Goal: Navigation & Orientation: Understand site structure

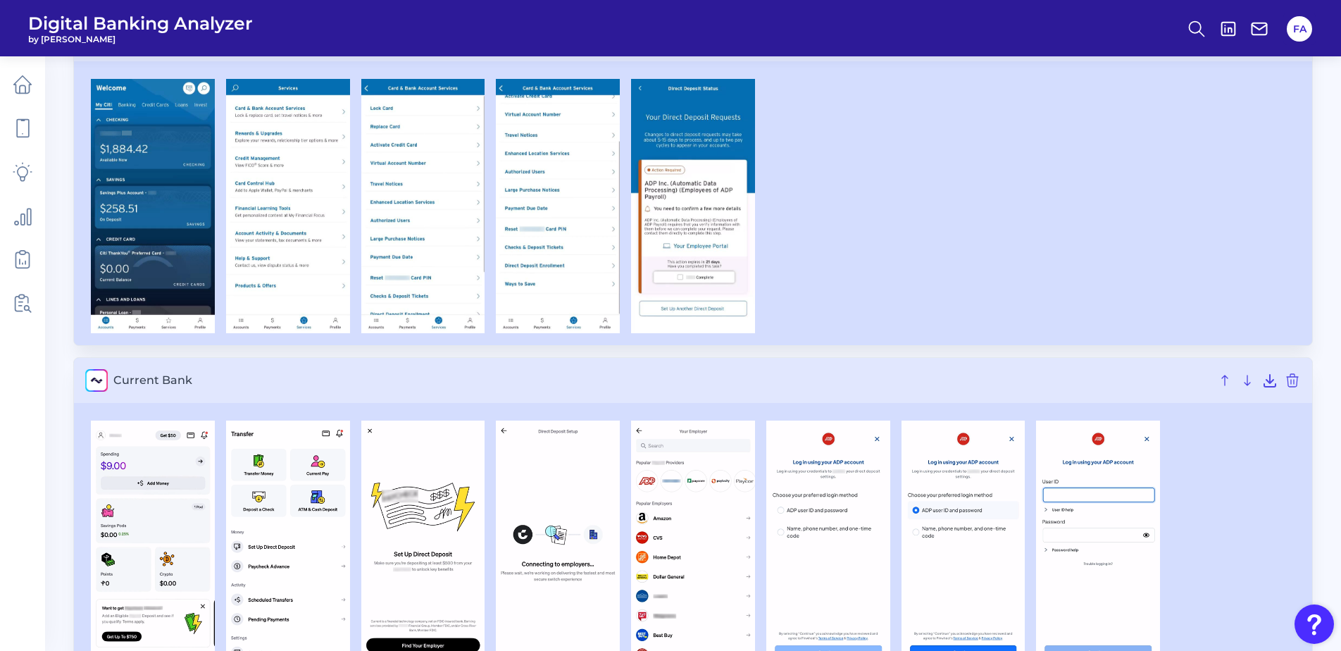
scroll to position [2196, 0]
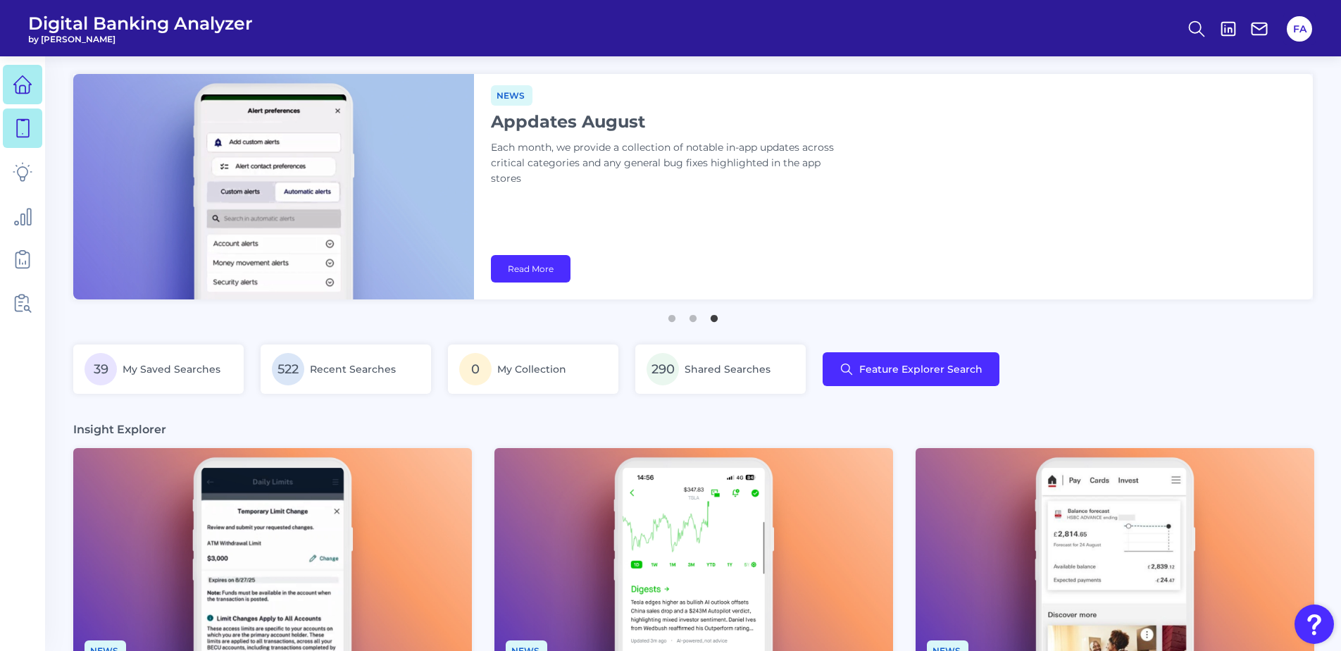
click at [28, 126] on icon at bounding box center [23, 129] width 12 height 18
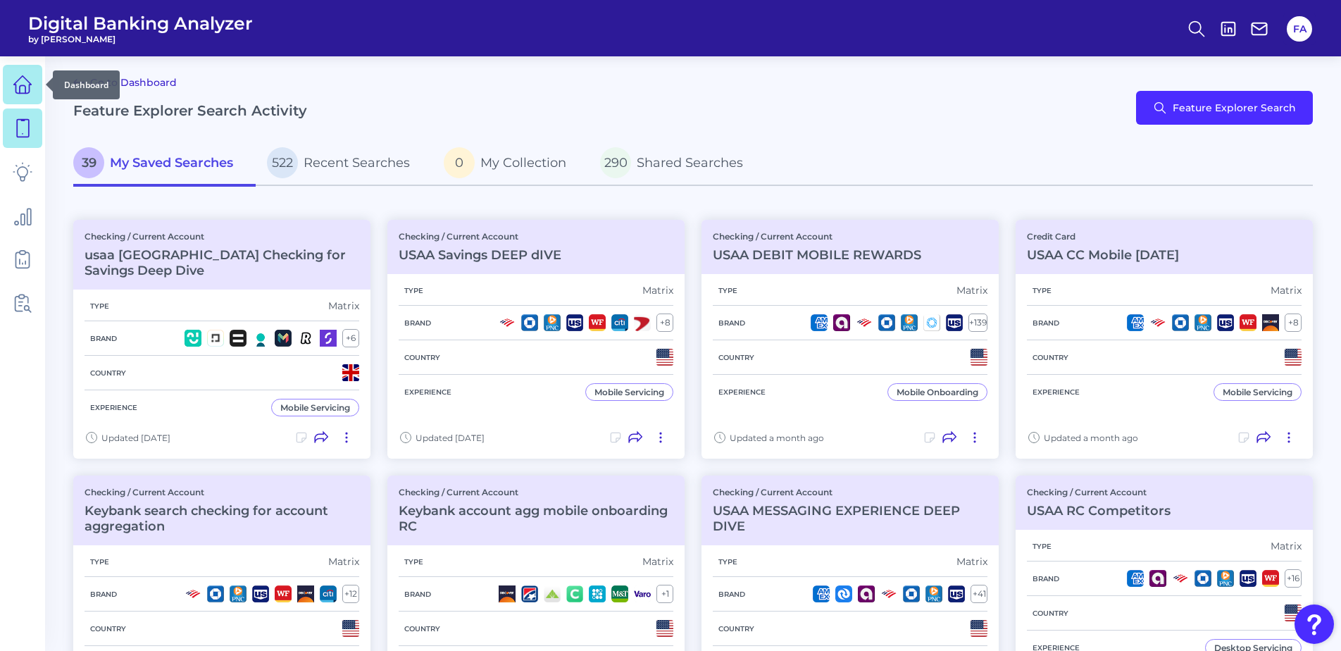
click at [29, 96] on link at bounding box center [22, 84] width 39 height 39
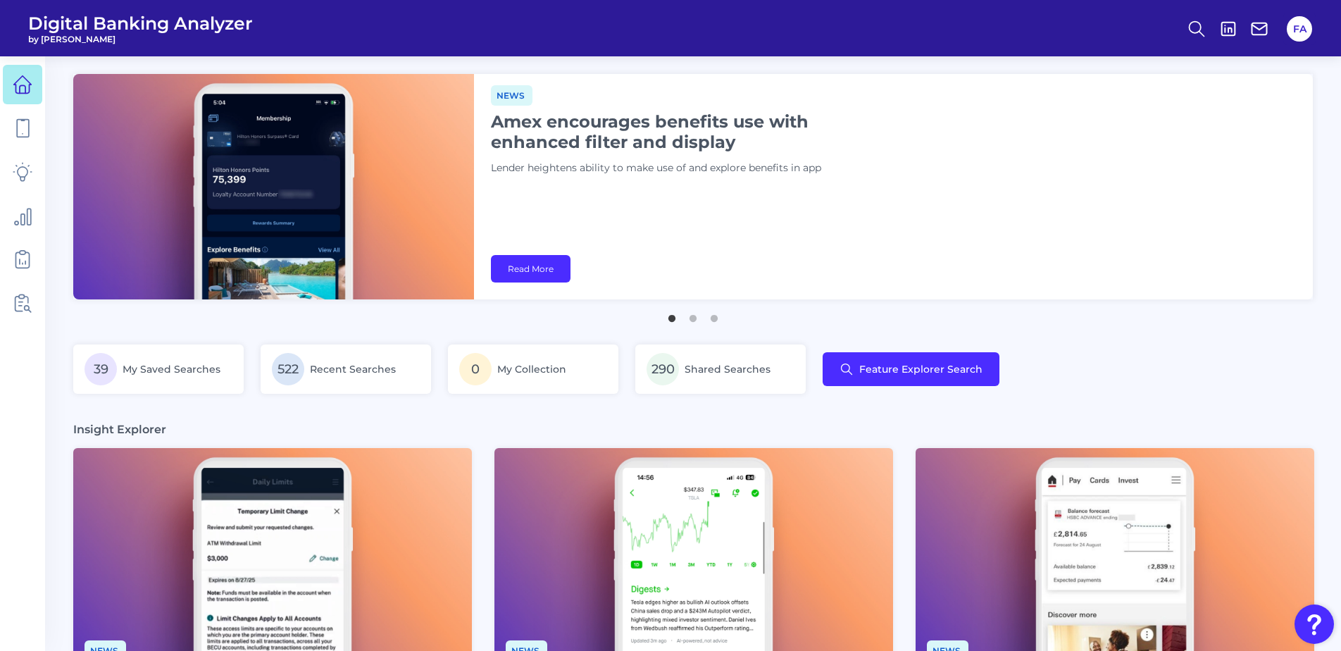
click at [547, 137] on h1 "Amex encourages benefits use with enhanced filter and display" at bounding box center [667, 131] width 352 height 41
click at [717, 322] on button "3" at bounding box center [714, 315] width 14 height 14
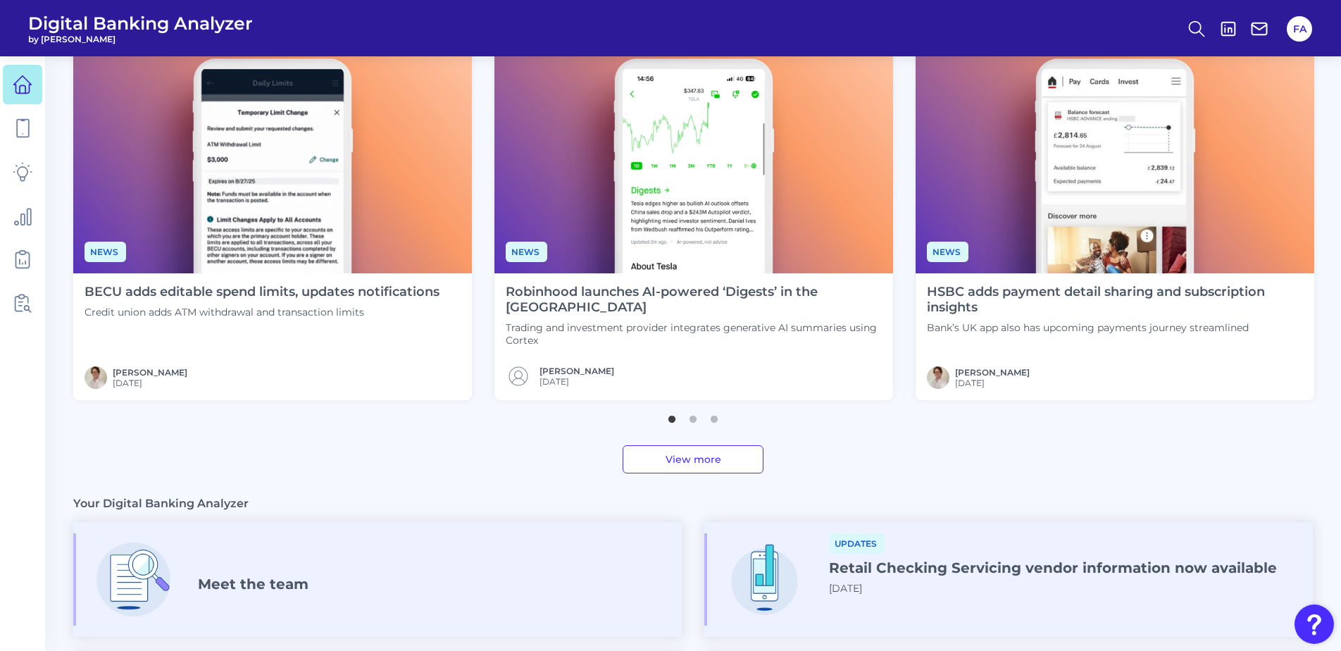
scroll to position [399, 0]
click at [11, 131] on link at bounding box center [22, 127] width 39 height 39
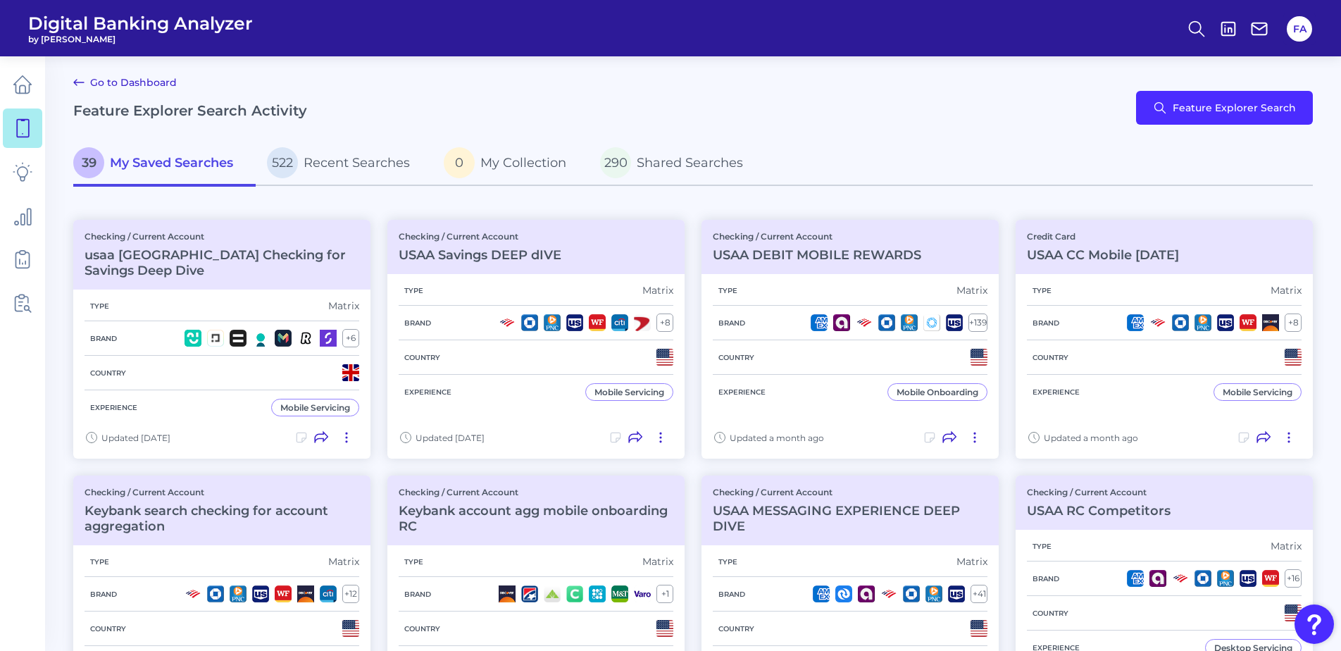
click at [36, 85] on link at bounding box center [22, 84] width 39 height 39
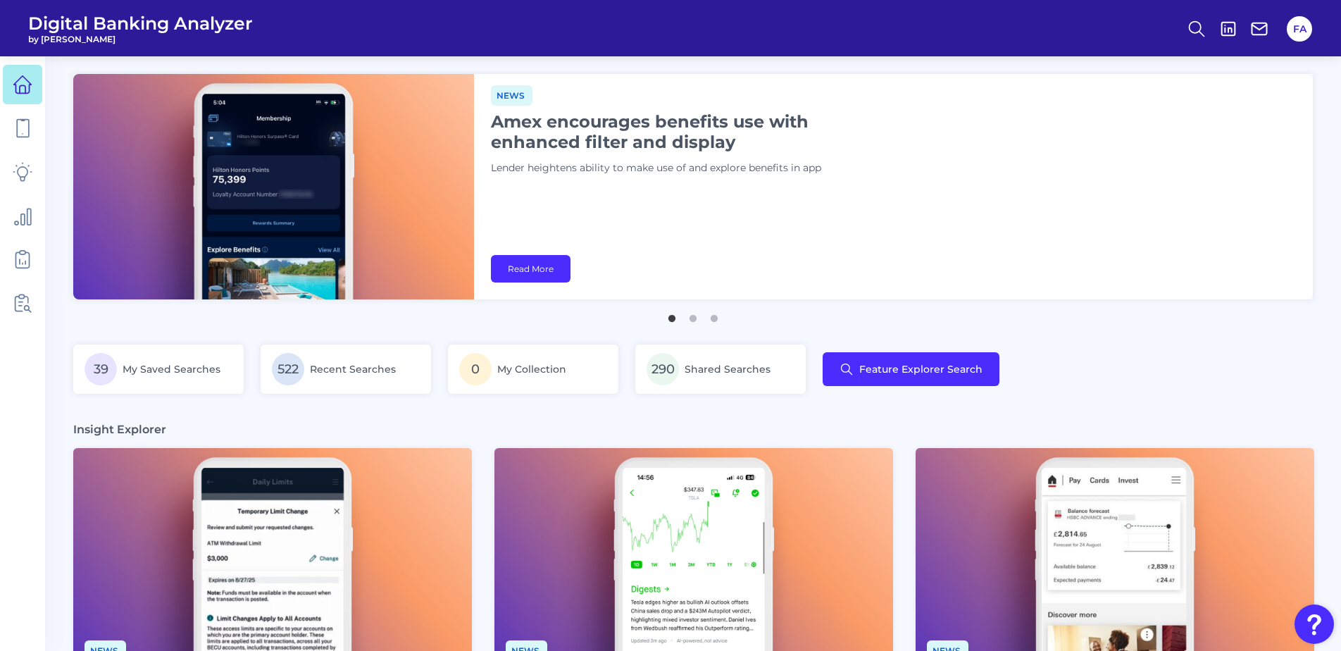
click at [1042, 375] on div "39 My Saved Searches 522 Recent Searches 0 My Collection 290 Shared Searches Fe…" at bounding box center [692, 377] width 1239 height 66
drag, startPoint x: 932, startPoint y: 348, endPoint x: 1044, endPoint y: 375, distance: 116.0
click at [603, 232] on div "News Amex encourages benefits use with enhanced filter and display Lender heigh…" at bounding box center [893, 186] width 839 height 225
click at [717, 322] on button "3" at bounding box center [714, 315] width 14 height 14
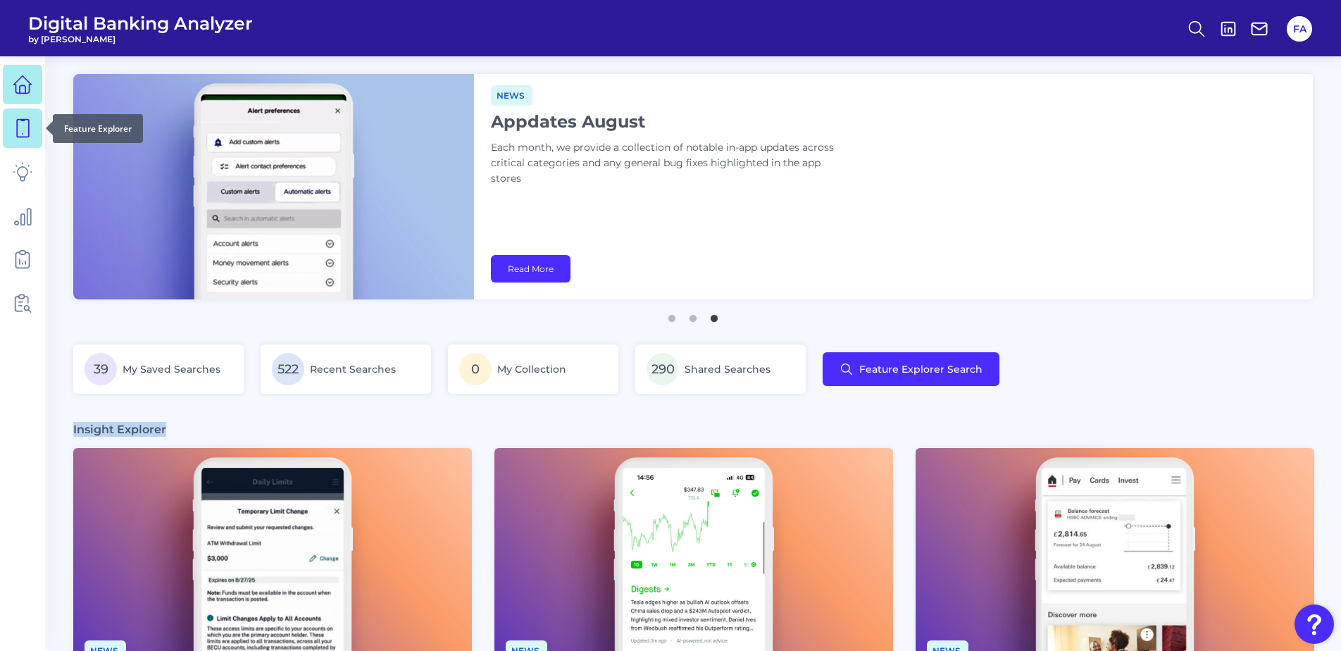
click at [25, 142] on link at bounding box center [22, 127] width 39 height 39
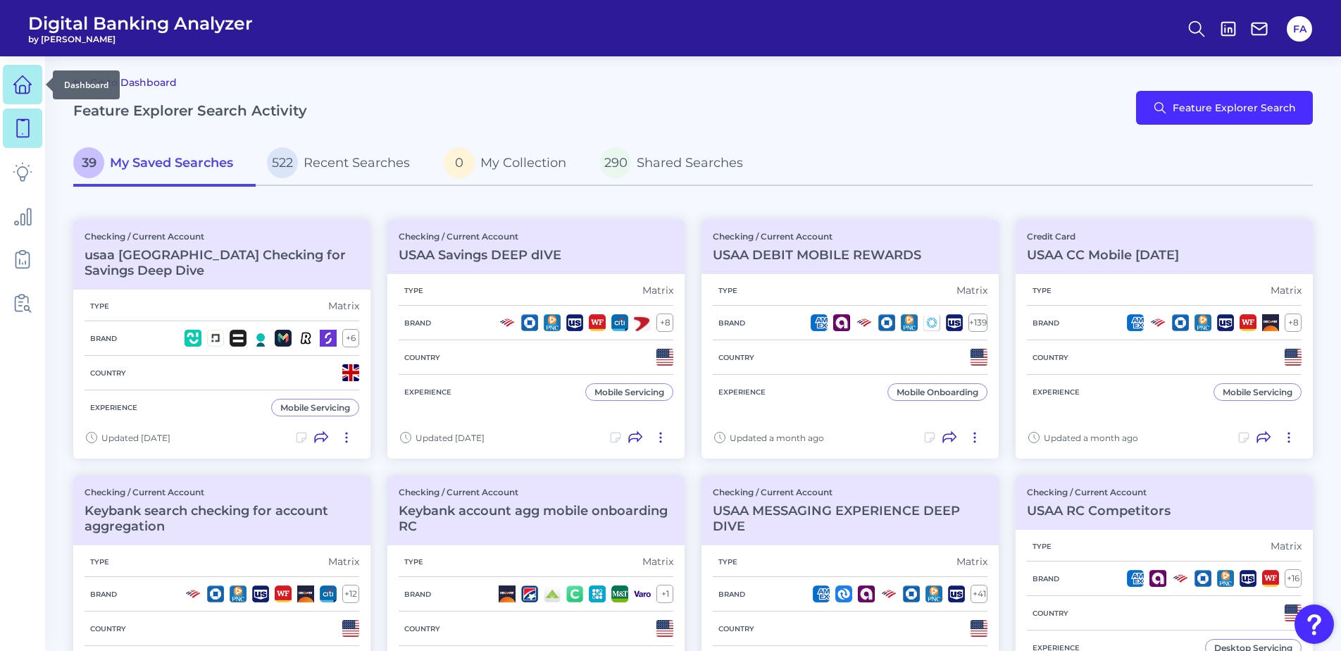
click at [25, 88] on icon at bounding box center [23, 89] width 6 height 8
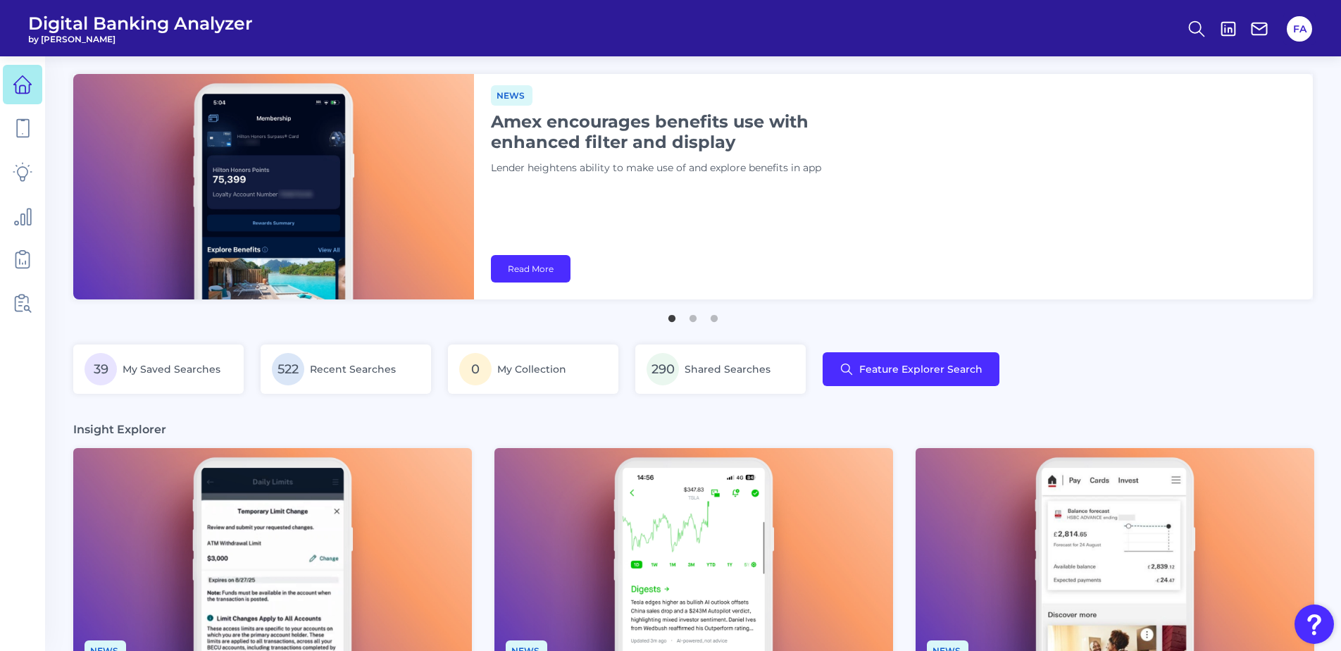
click at [137, 29] on span "Digital Banking Analyzer" at bounding box center [140, 23] width 225 height 21
click at [111, 38] on span "by [PERSON_NAME]" at bounding box center [140, 39] width 225 height 11
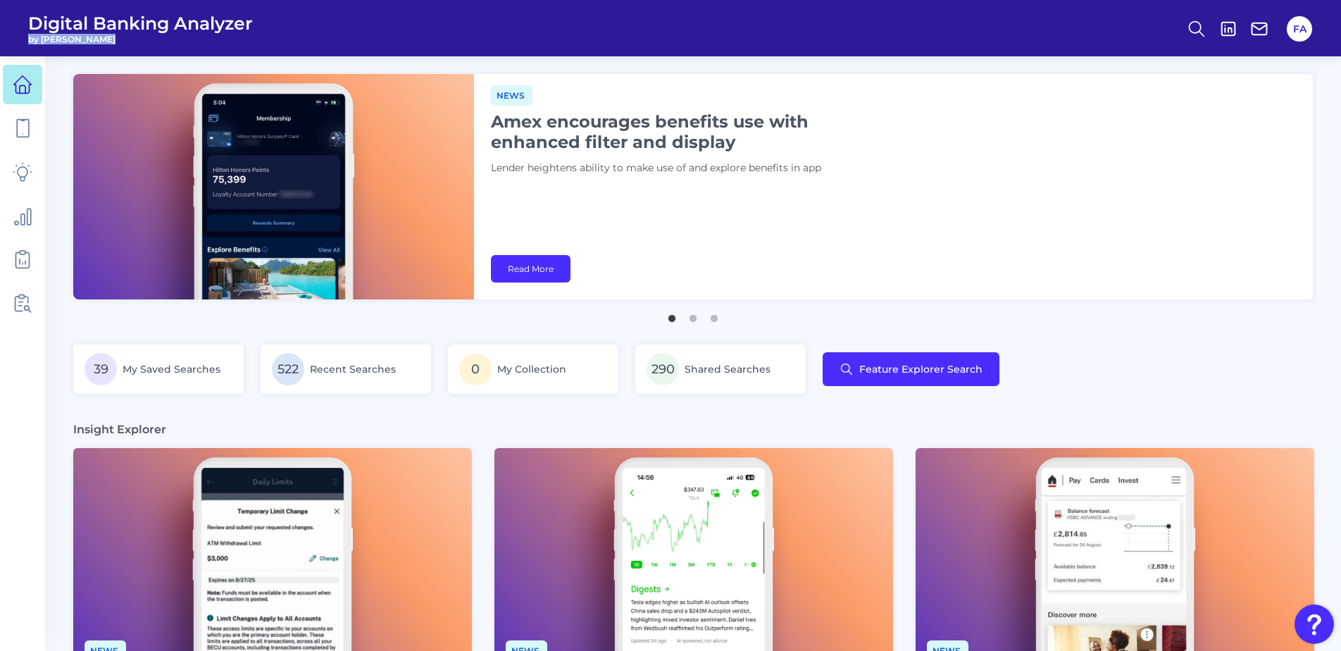
click at [111, 38] on span "by [PERSON_NAME]" at bounding box center [140, 39] width 225 height 11
click at [84, 25] on span "Digital Banking Analyzer" at bounding box center [140, 23] width 225 height 21
click at [75, 35] on span "by [PERSON_NAME]" at bounding box center [140, 39] width 225 height 11
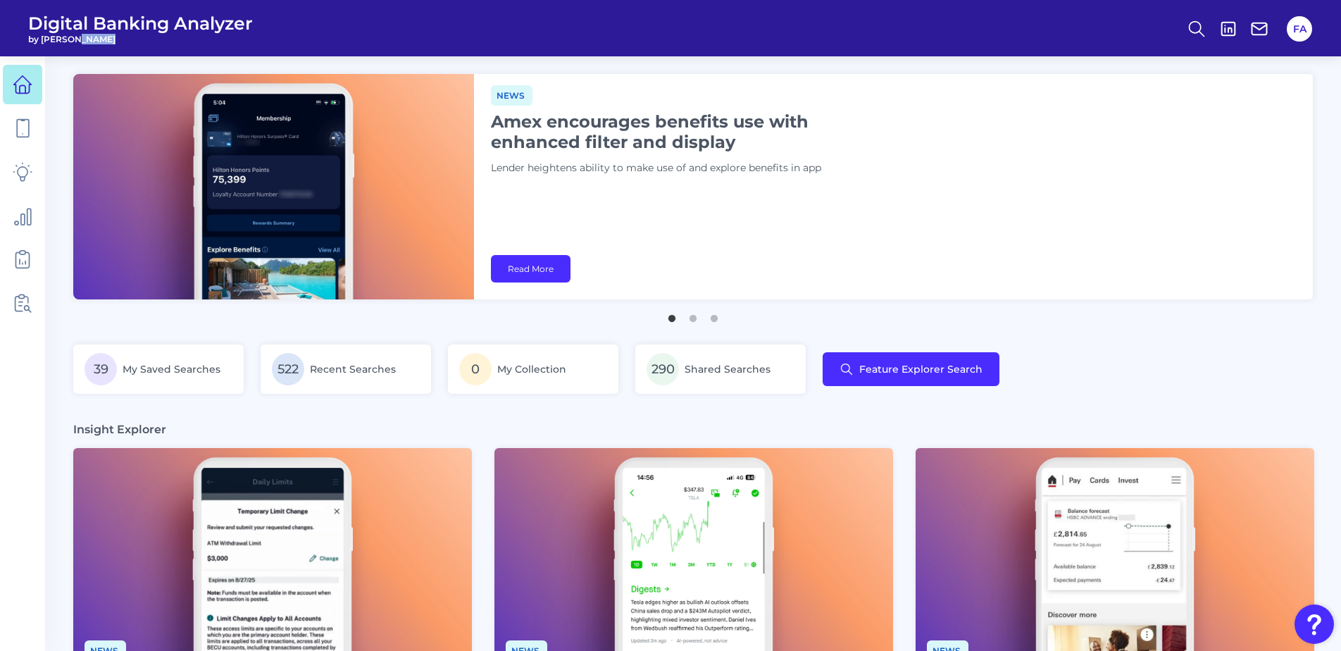
click at [75, 35] on span "by [PERSON_NAME]" at bounding box center [140, 39] width 225 height 11
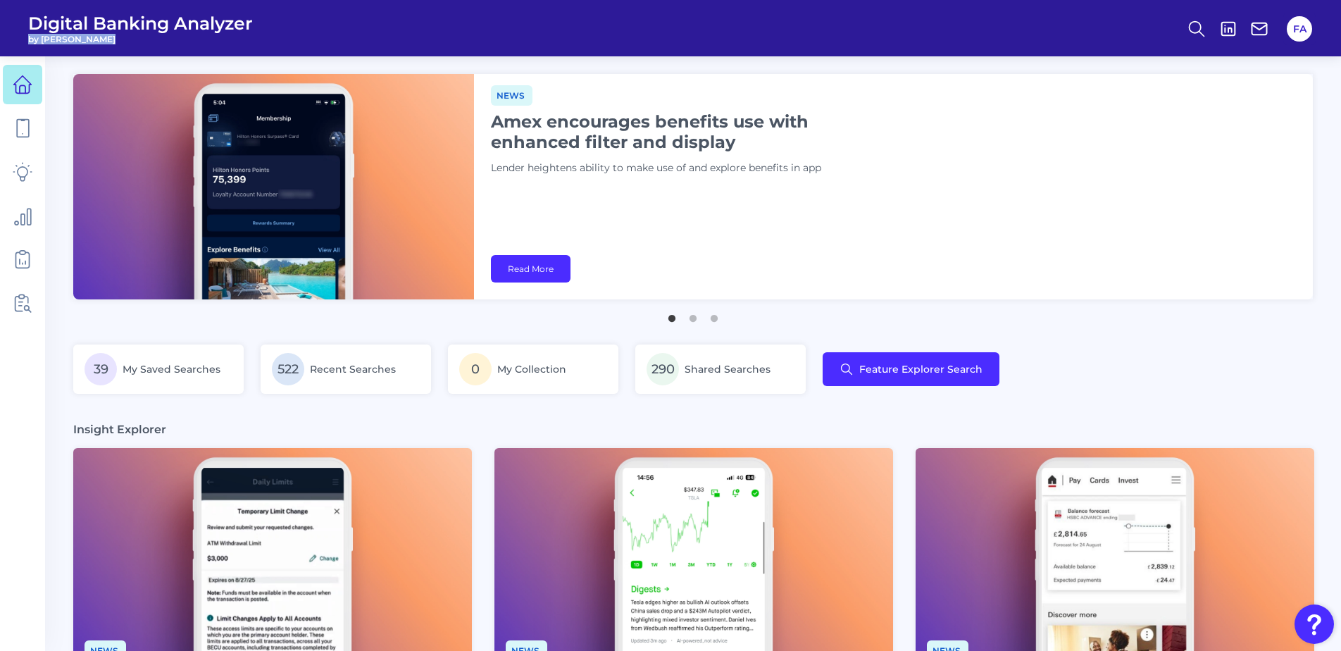
click at [75, 35] on span "by [PERSON_NAME]" at bounding box center [140, 39] width 225 height 11
click at [72, 19] on span "Digital Banking Analyzer" at bounding box center [140, 23] width 225 height 21
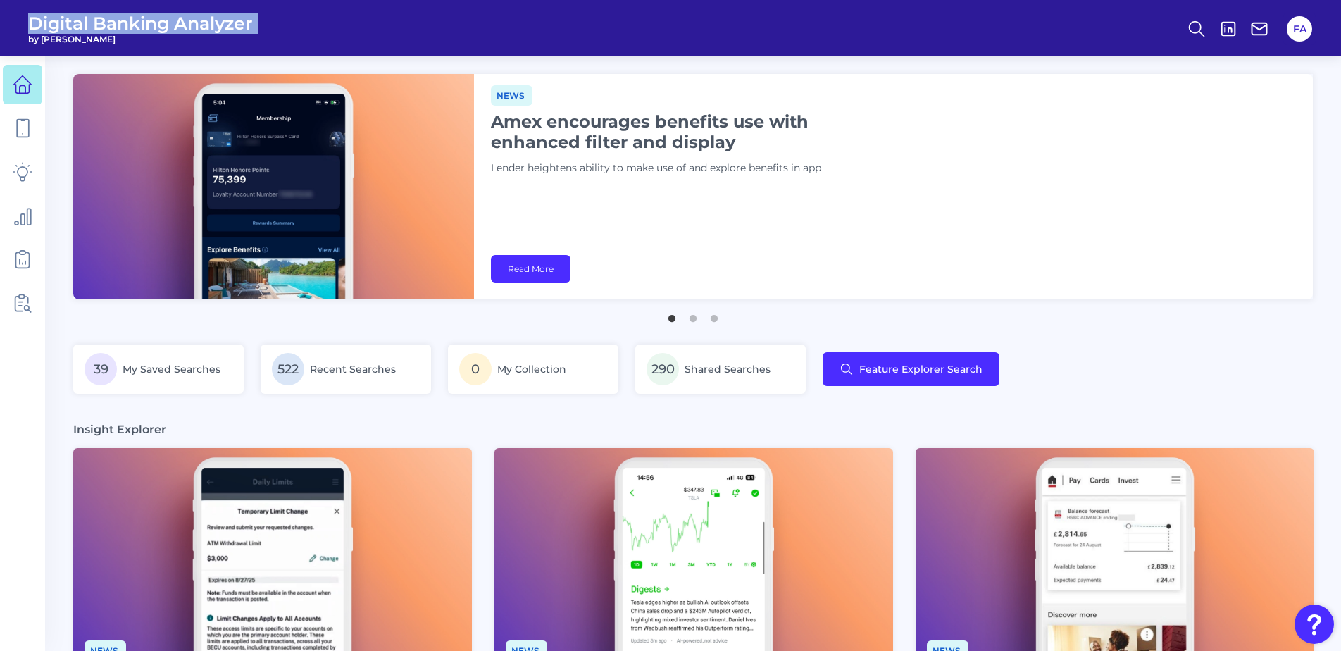
click at [72, 19] on span "Digital Banking Analyzer" at bounding box center [140, 23] width 225 height 21
click at [65, 42] on span "by [PERSON_NAME]" at bounding box center [140, 39] width 225 height 11
click at [50, 44] on span "by [PERSON_NAME]" at bounding box center [140, 39] width 225 height 11
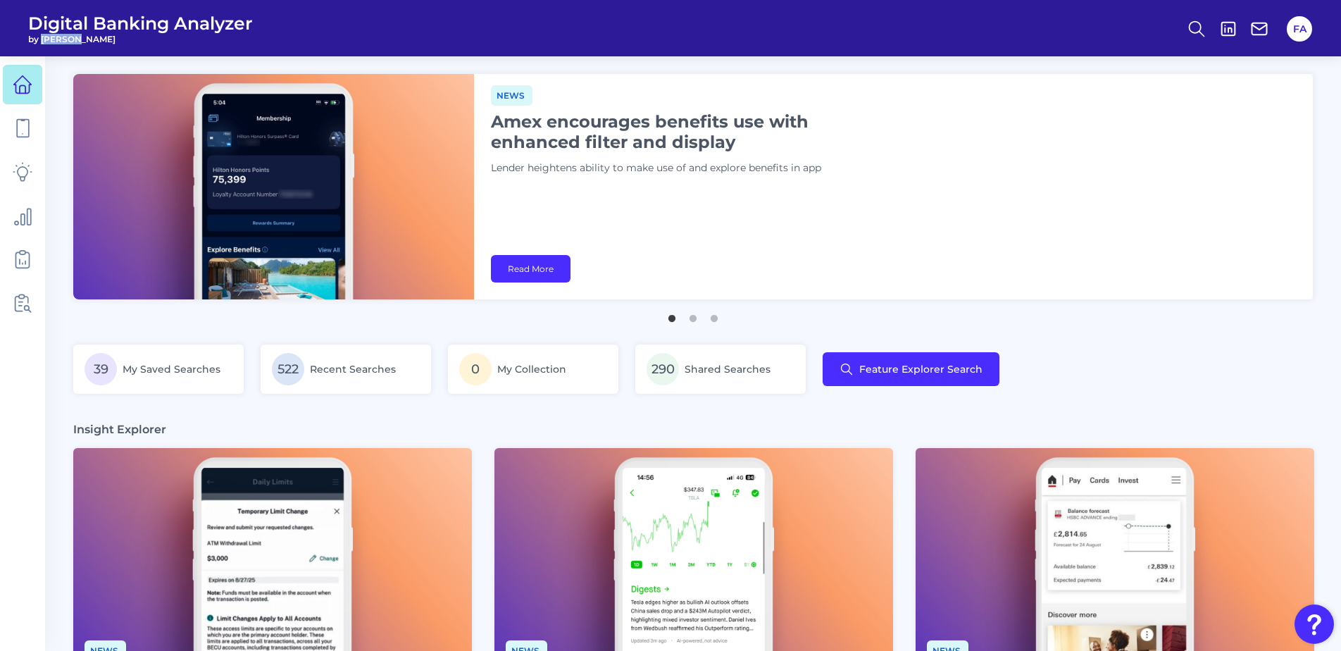
click at [50, 44] on span "by [PERSON_NAME]" at bounding box center [140, 39] width 225 height 11
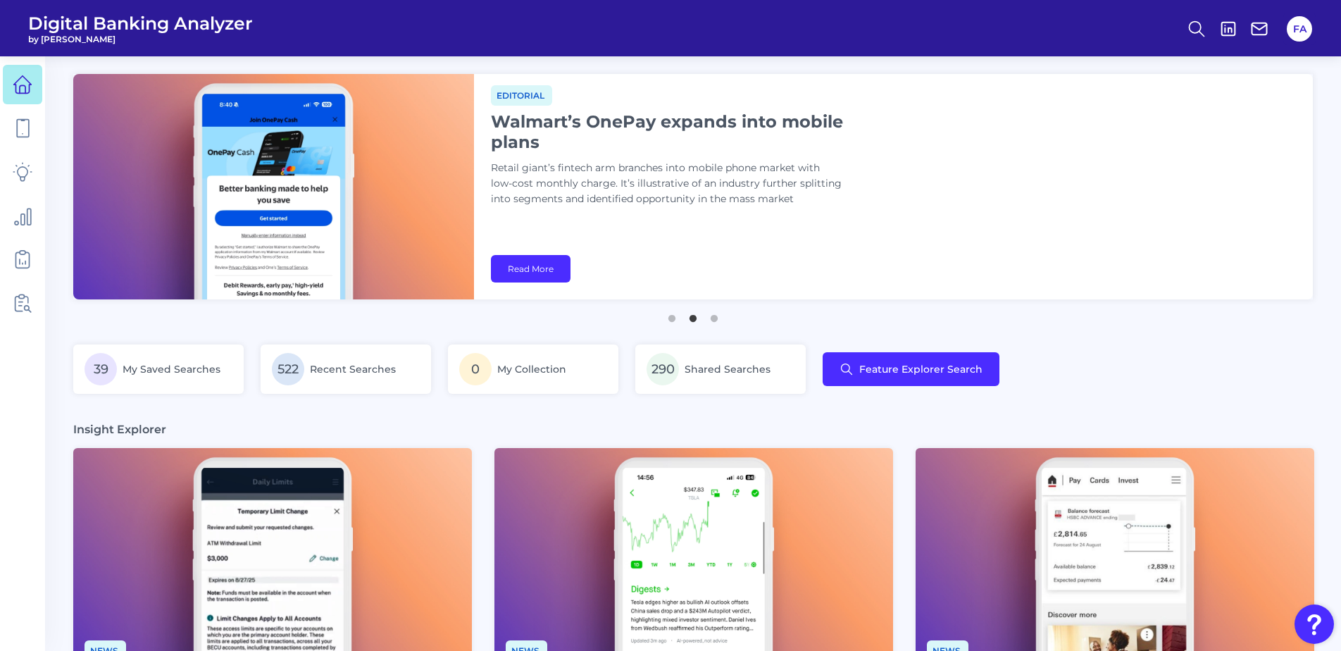
click at [44, 21] on span "Digital Banking Analyzer" at bounding box center [140, 23] width 225 height 21
click at [43, 42] on span "by [PERSON_NAME]" at bounding box center [140, 39] width 225 height 11
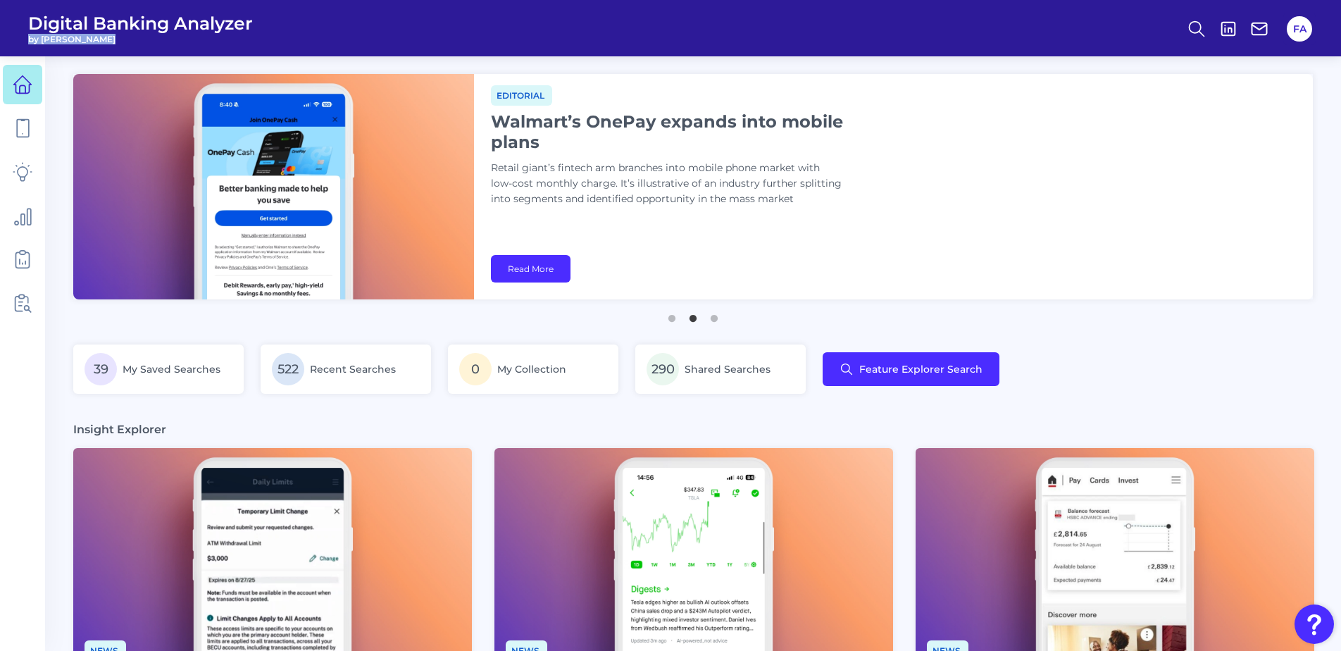
click at [43, 42] on span "by [PERSON_NAME]" at bounding box center [140, 39] width 225 height 11
click at [37, 40] on span "by [PERSON_NAME]" at bounding box center [140, 39] width 225 height 11
drag, startPoint x: 29, startPoint y: 39, endPoint x: 32, endPoint y: 16, distance: 23.5
click at [32, 16] on div "Digital Banking Analyzer by Curinos" at bounding box center [140, 29] width 225 height 32
click at [20, 23] on header "Digital Banking Analyzer by Curinos FA" at bounding box center [670, 28] width 1341 height 56
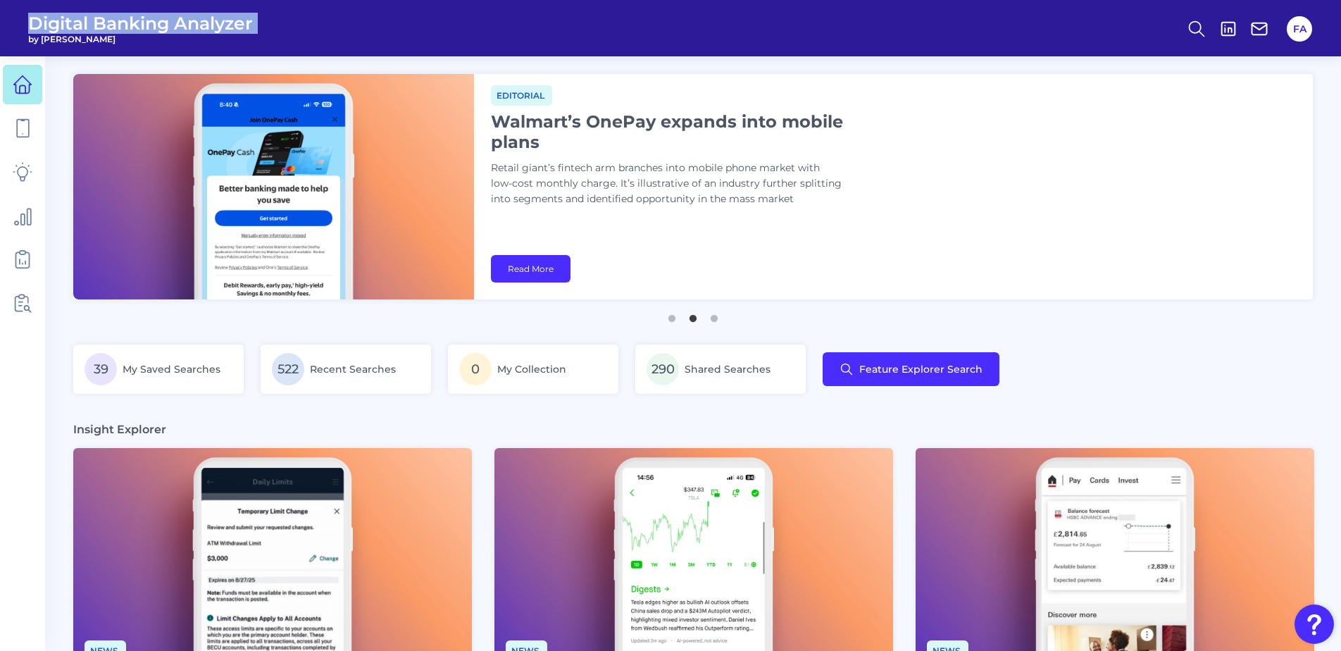
click at [35, 21] on span "Digital Banking Analyzer" at bounding box center [140, 23] width 225 height 21
drag, startPoint x: 30, startPoint y: 21, endPoint x: 530, endPoint y: 311, distance: 577.8
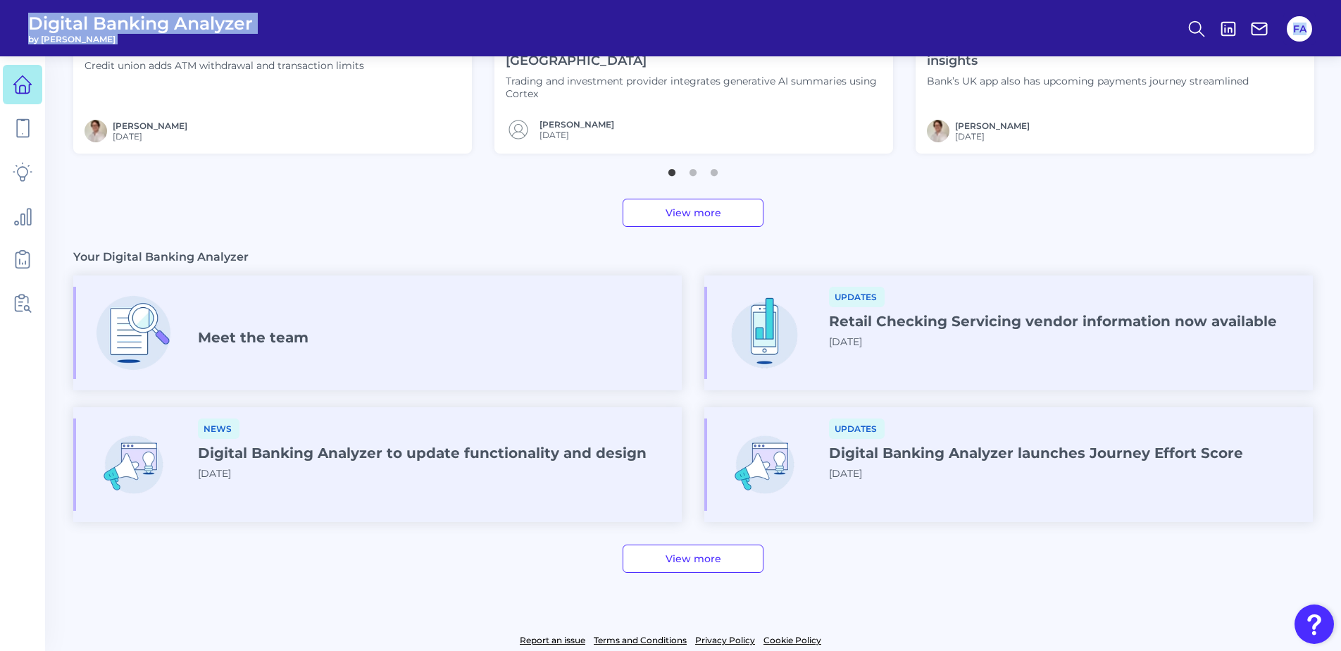
scroll to position [688, 0]
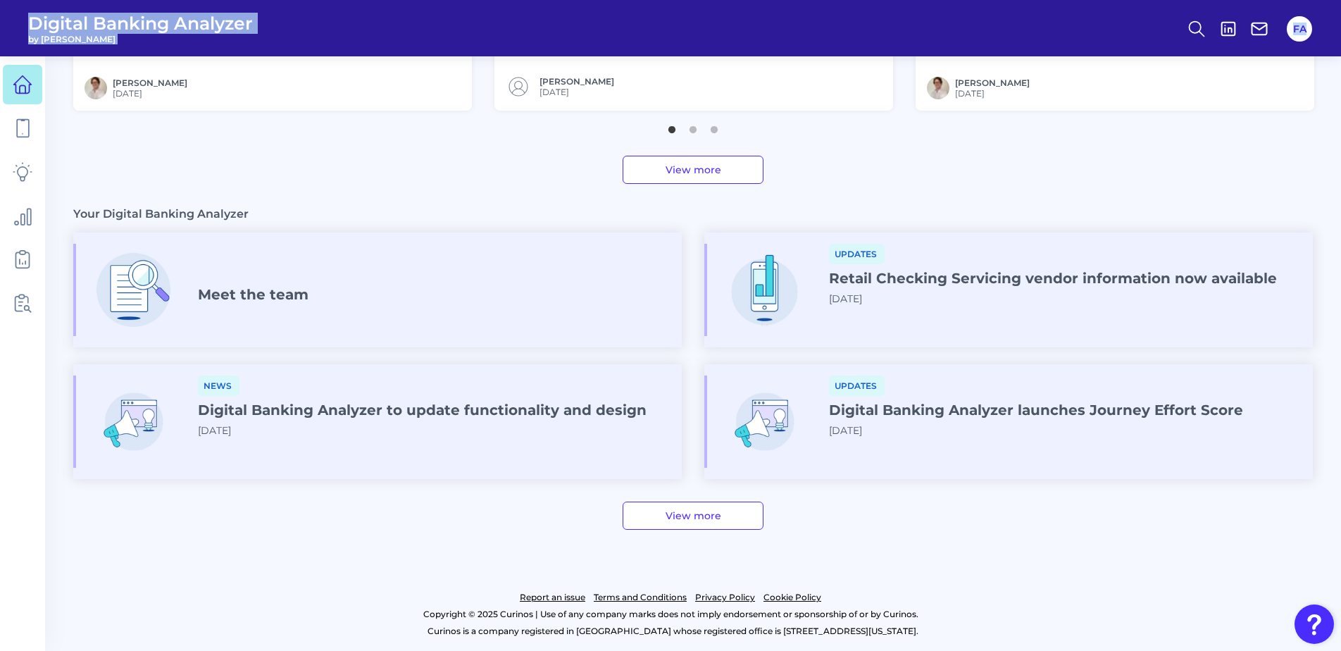
click at [683, 514] on link "View more" at bounding box center [693, 515] width 141 height 28
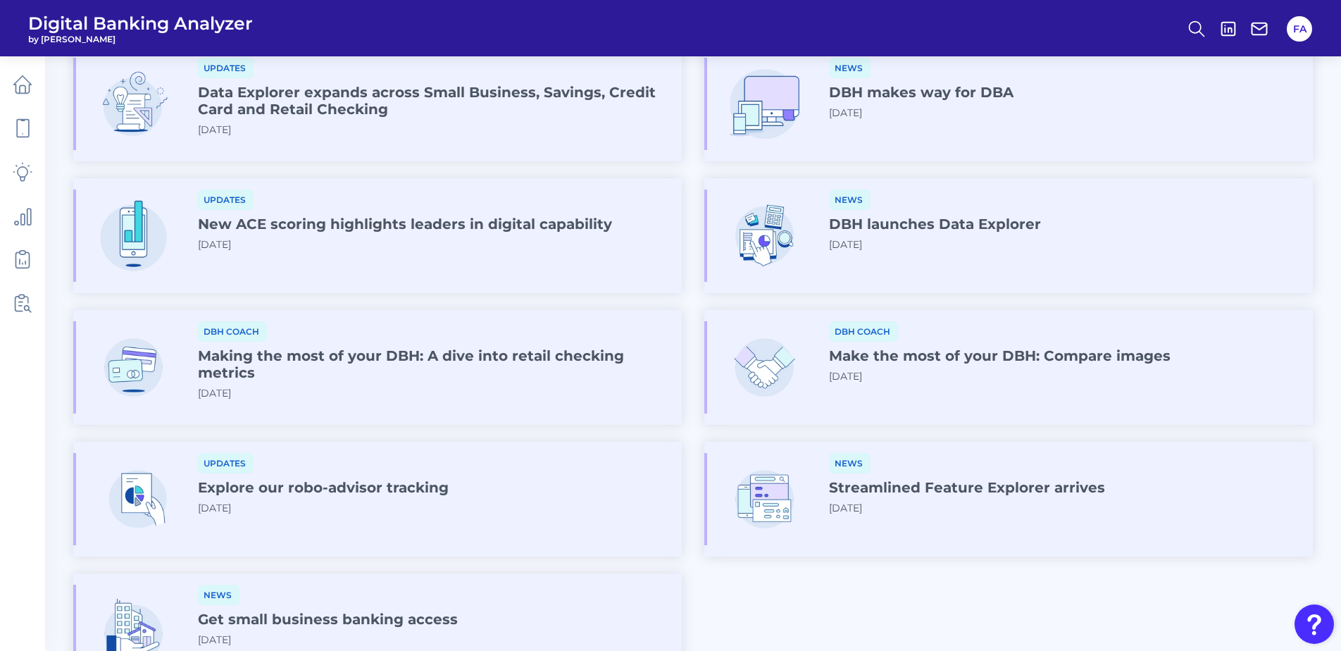
scroll to position [676, 0]
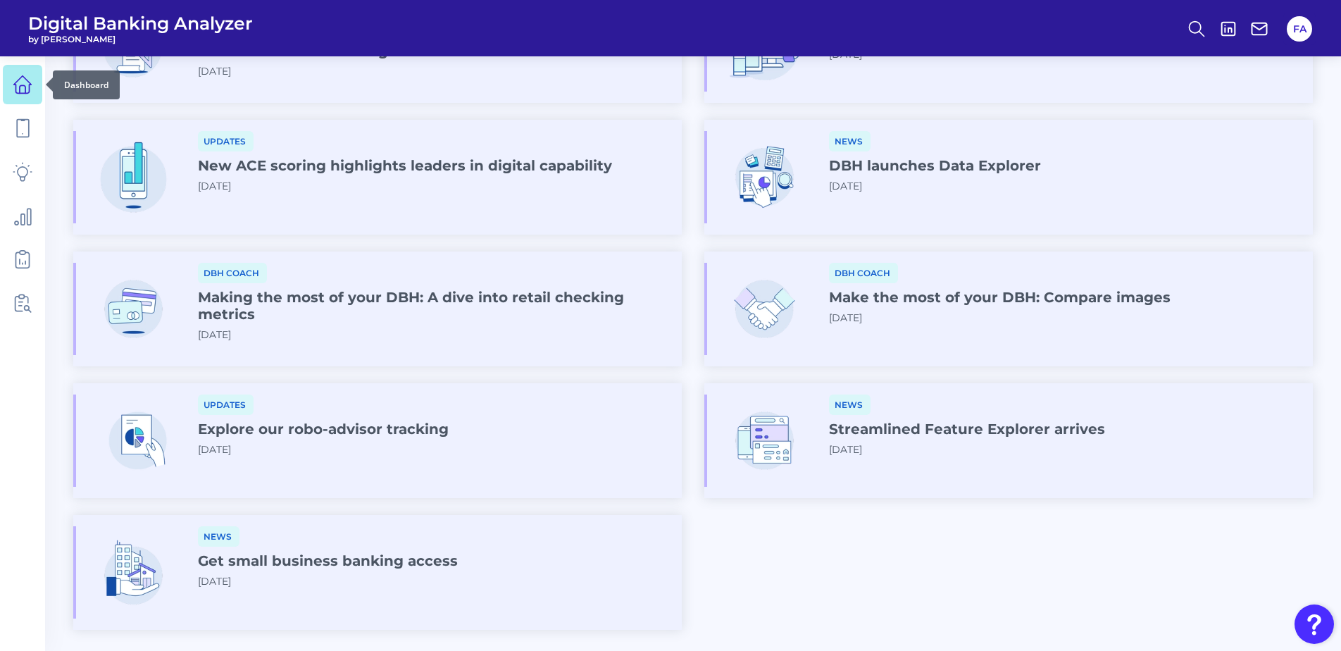
click at [23, 84] on icon at bounding box center [23, 85] width 20 height 20
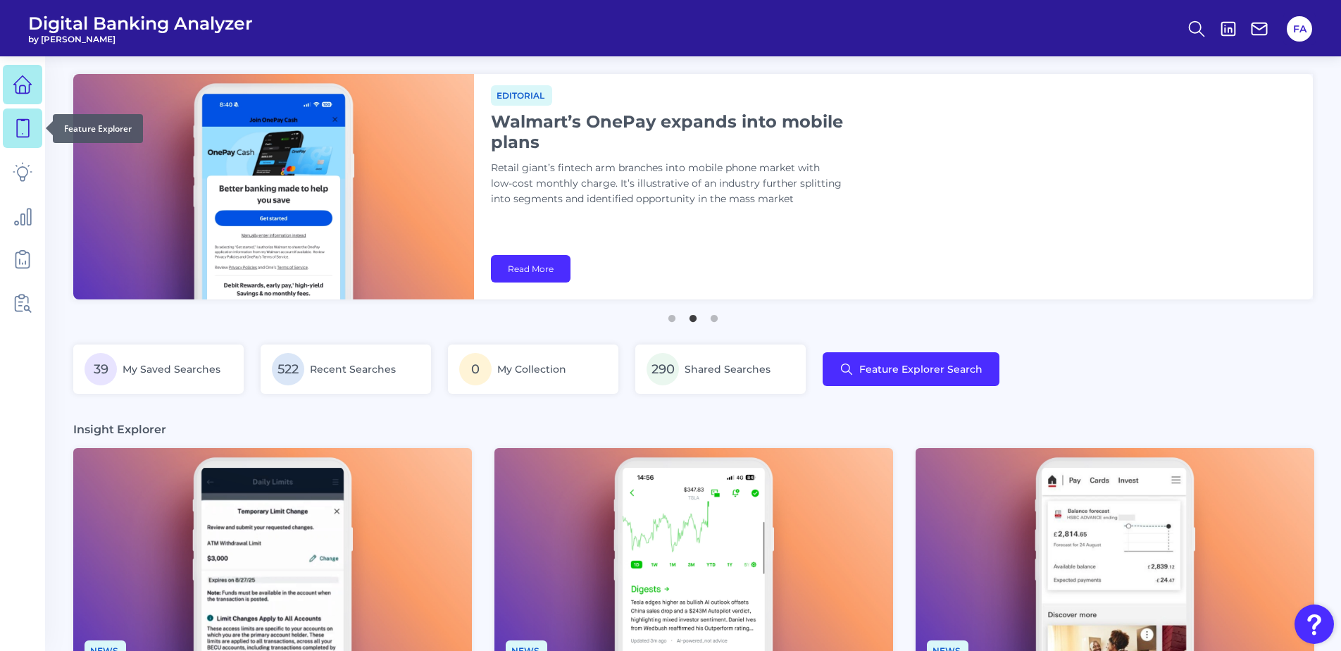
click at [20, 130] on icon at bounding box center [23, 128] width 20 height 20
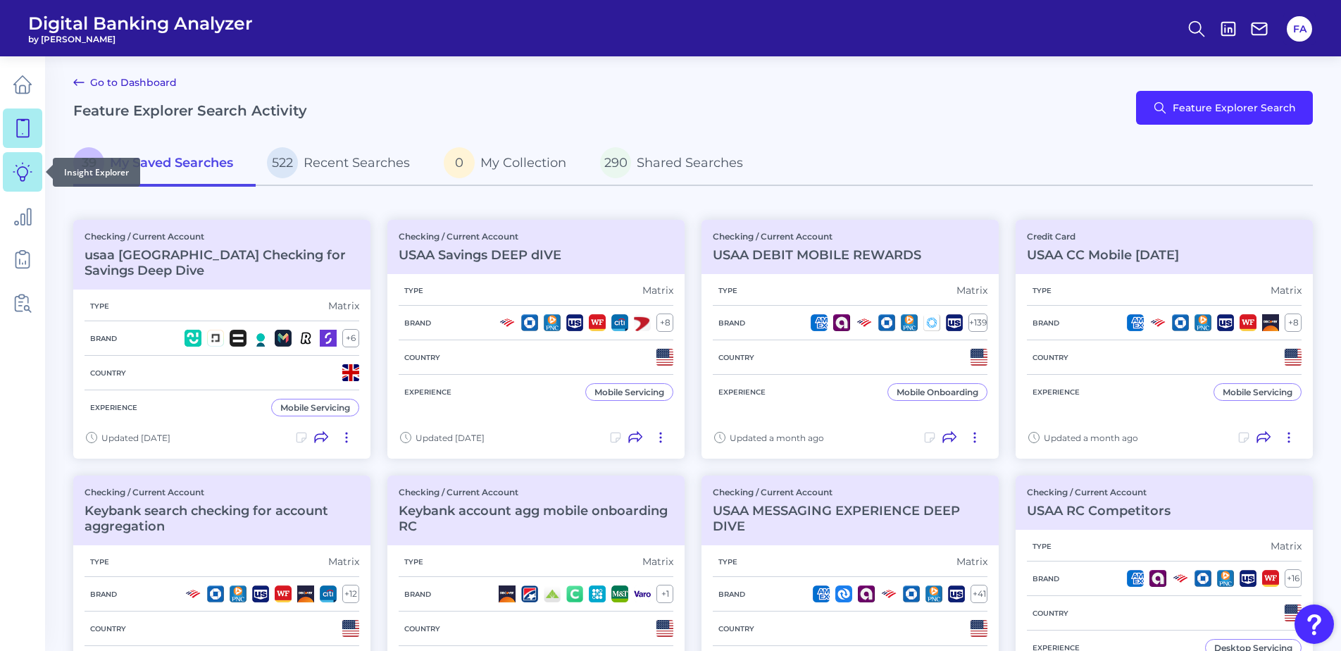
click at [31, 167] on icon at bounding box center [23, 172] width 20 height 20
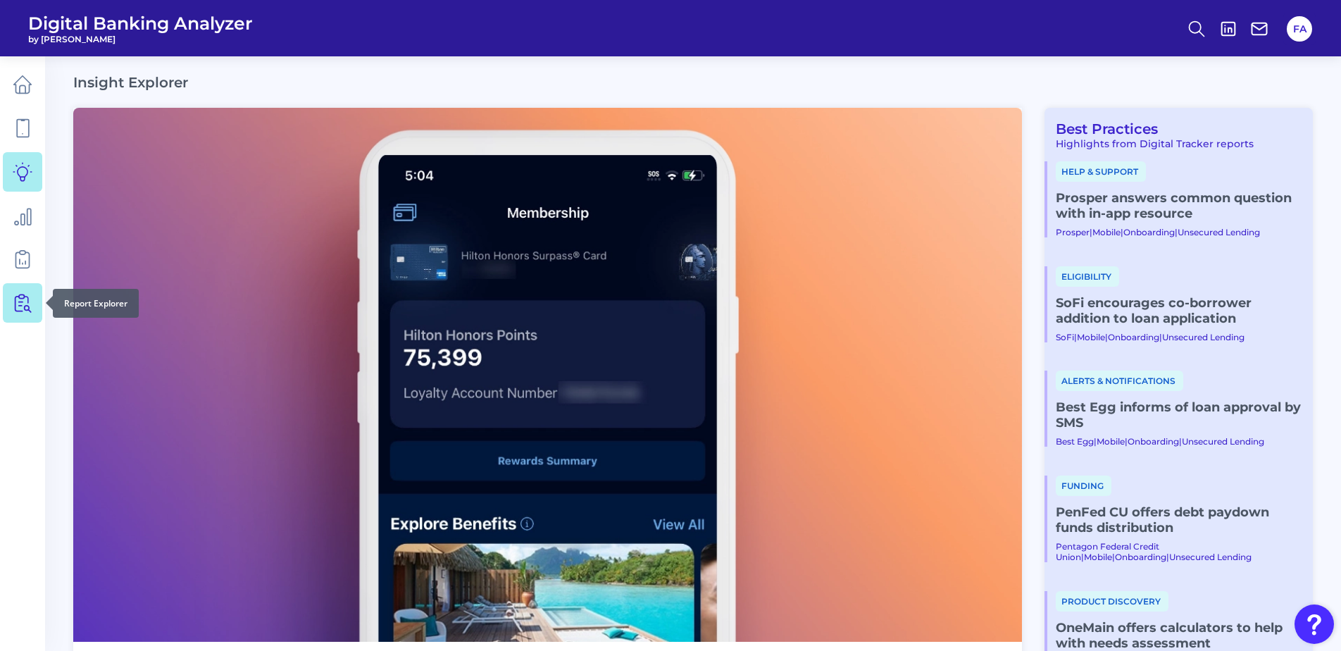
click at [35, 288] on link at bounding box center [22, 302] width 39 height 39
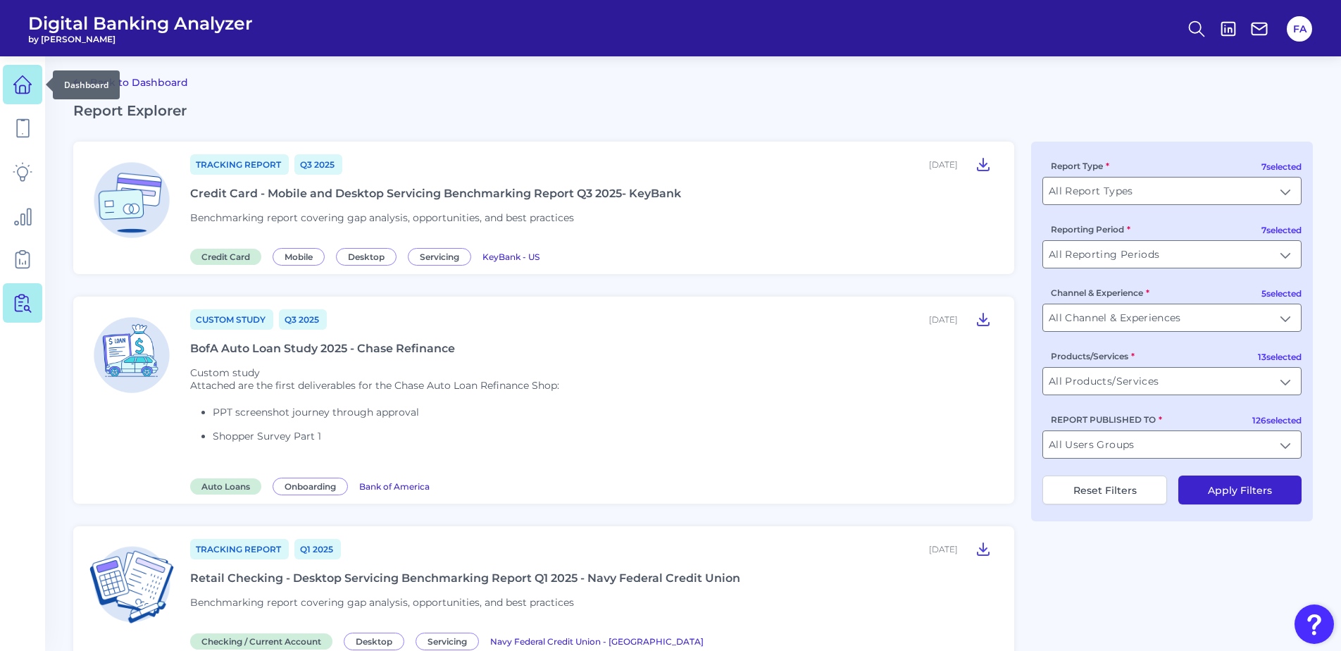
click at [13, 95] on link at bounding box center [22, 84] width 39 height 39
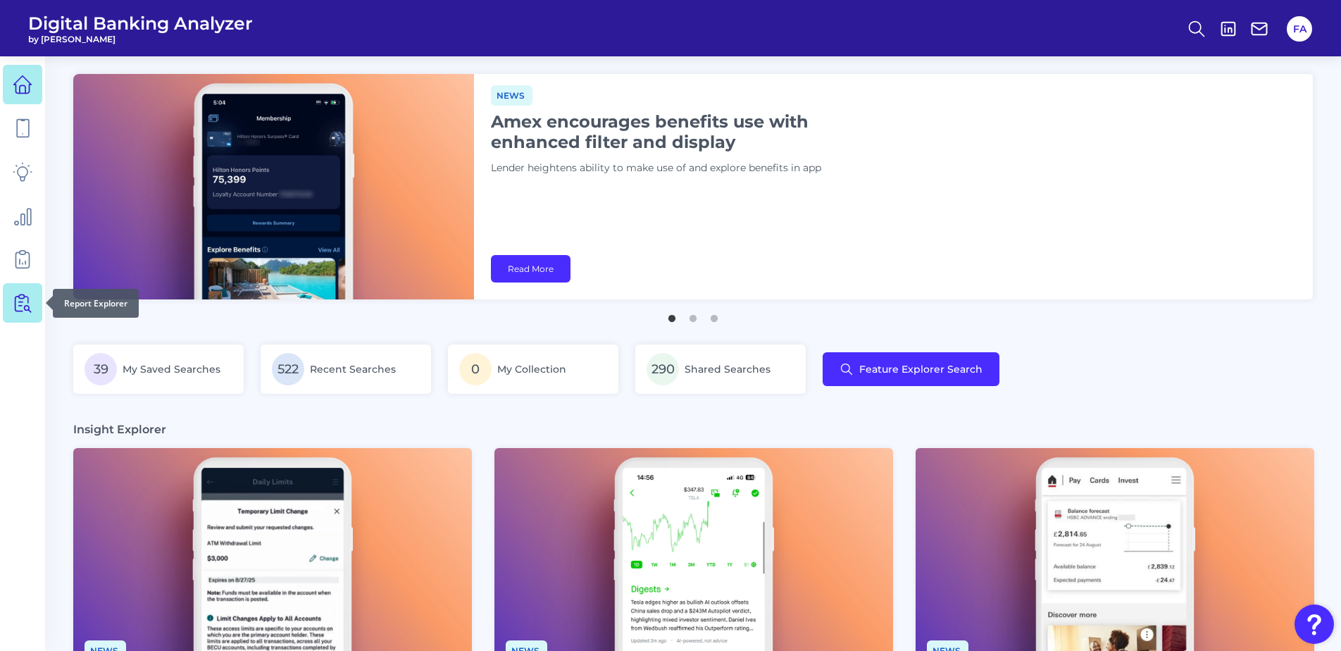
click at [20, 296] on icon at bounding box center [23, 303] width 20 height 20
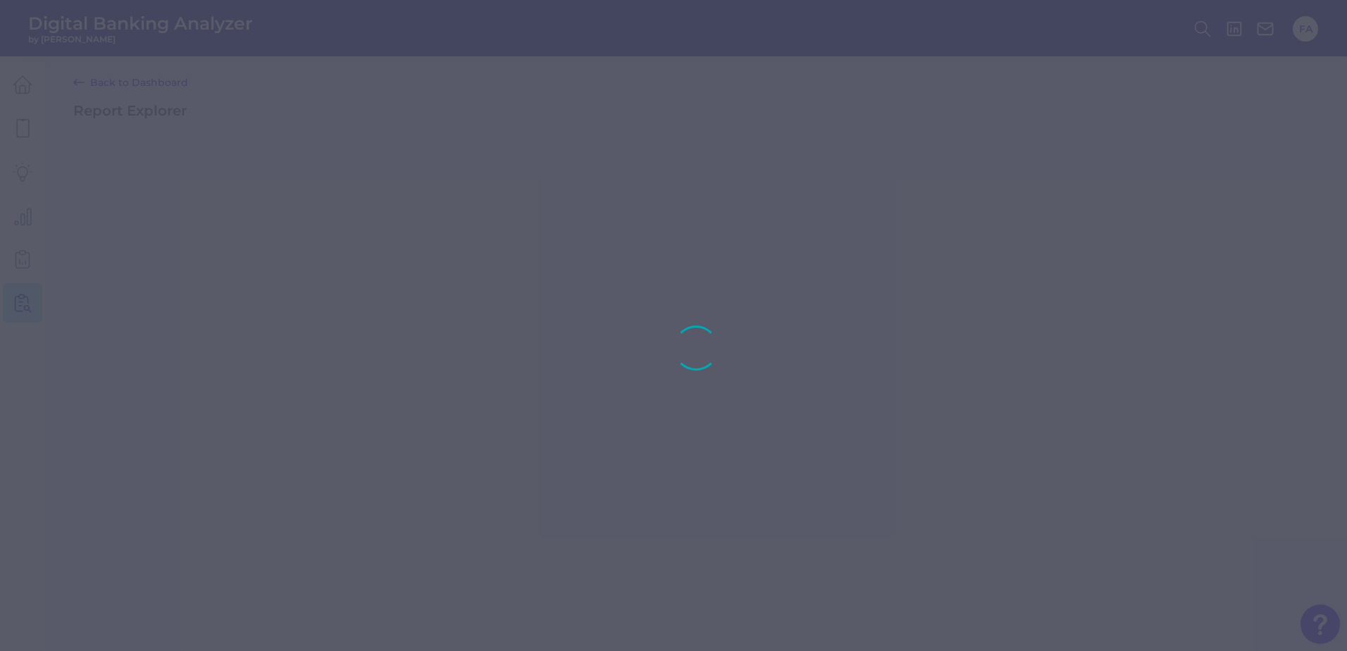
click at [18, 102] on div at bounding box center [673, 325] width 1347 height 651
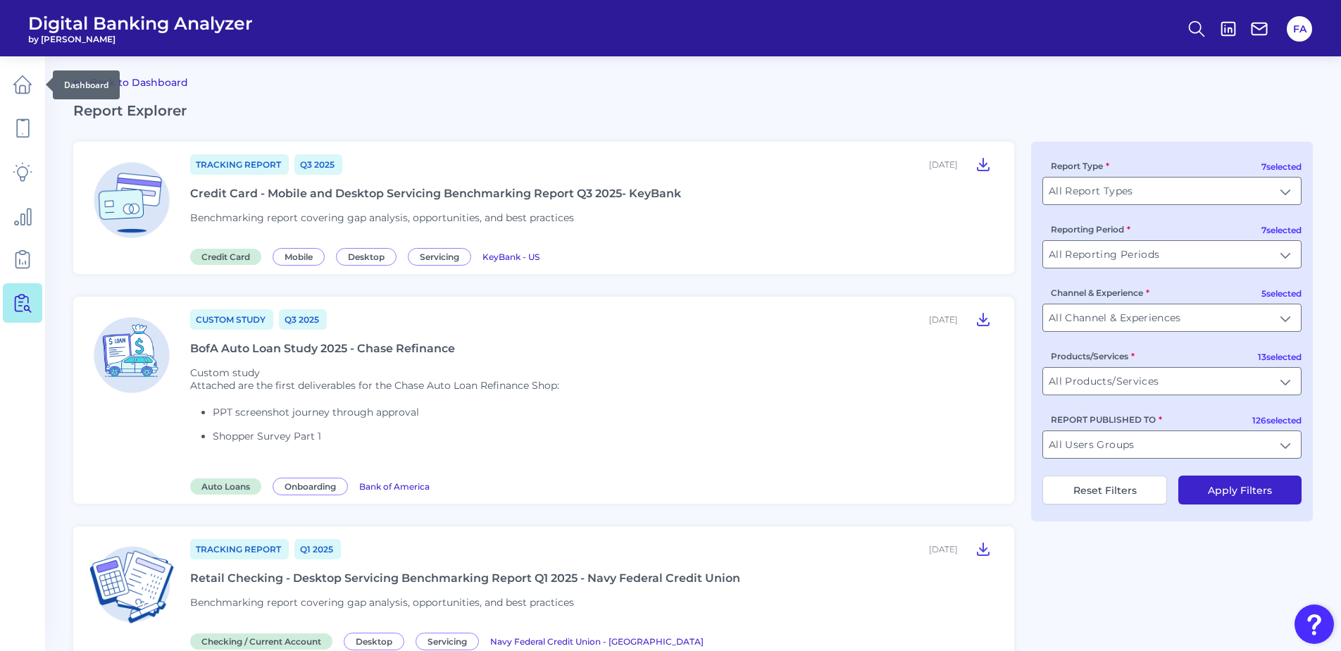
click at [18, 102] on link at bounding box center [22, 84] width 39 height 39
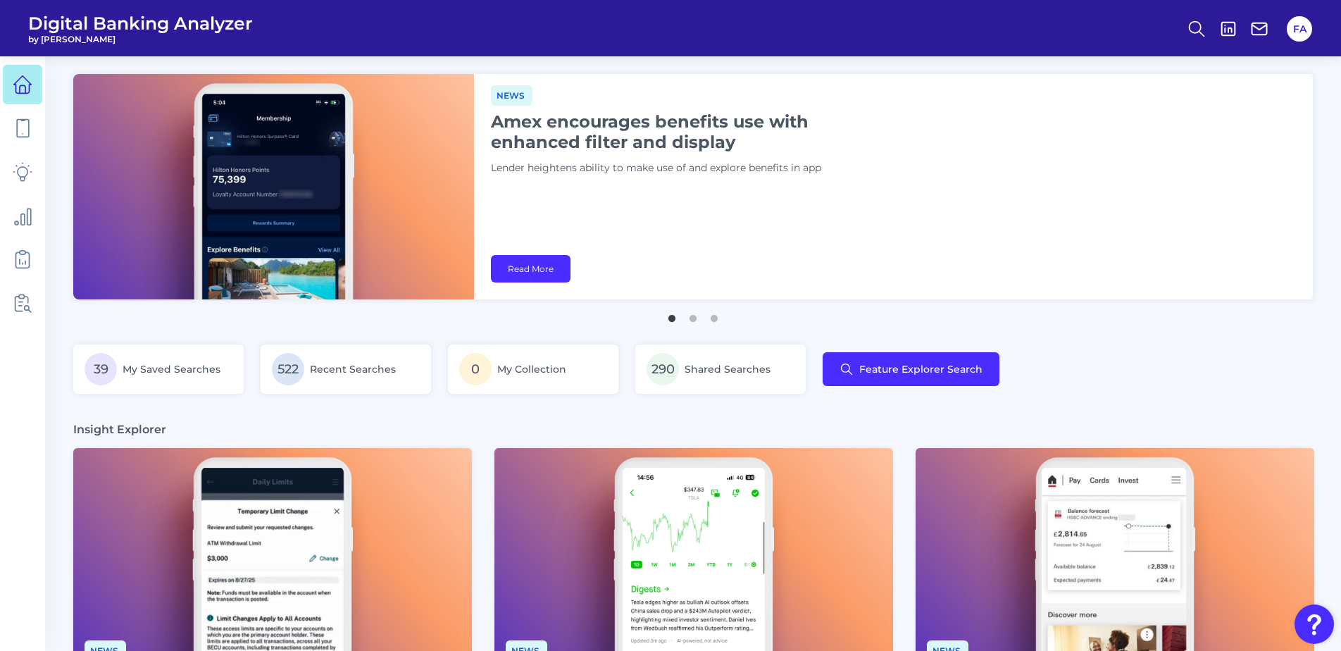
click at [21, 105] on ul at bounding box center [22, 194] width 39 height 266
click at [28, 137] on icon at bounding box center [23, 129] width 12 height 18
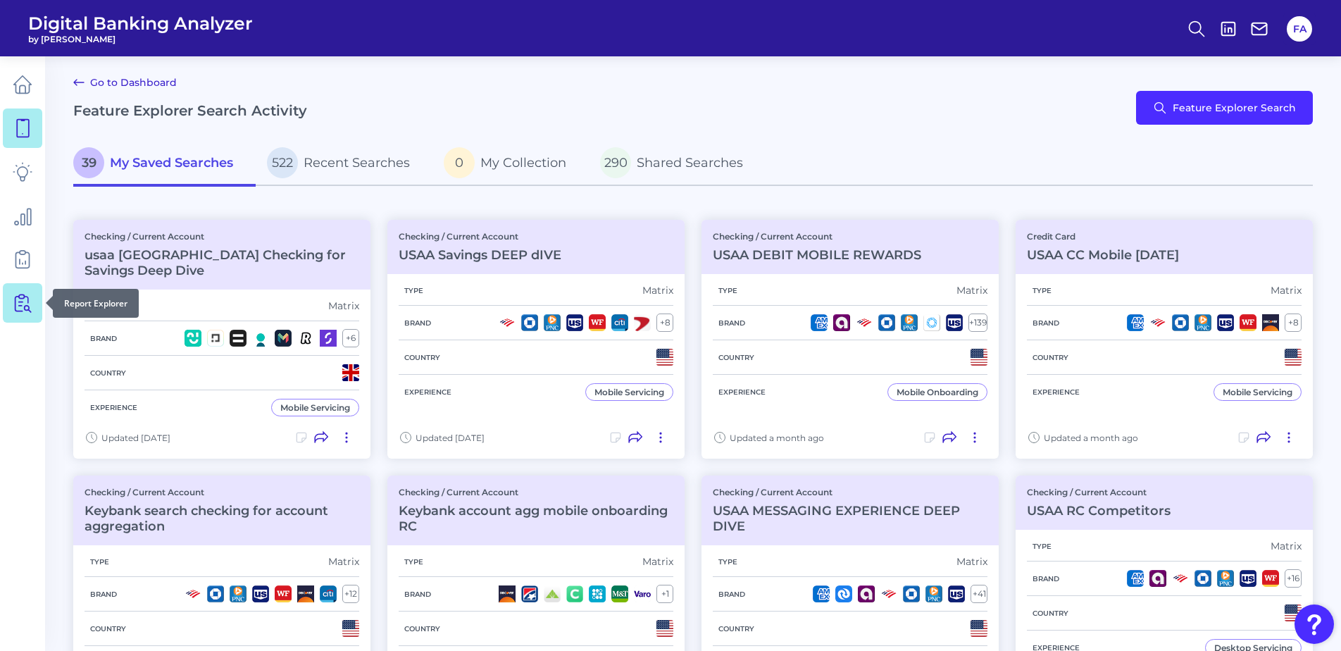
click at [42, 306] on div at bounding box center [46, 303] width 14 height 14
click at [25, 296] on icon at bounding box center [25, 303] width 12 height 18
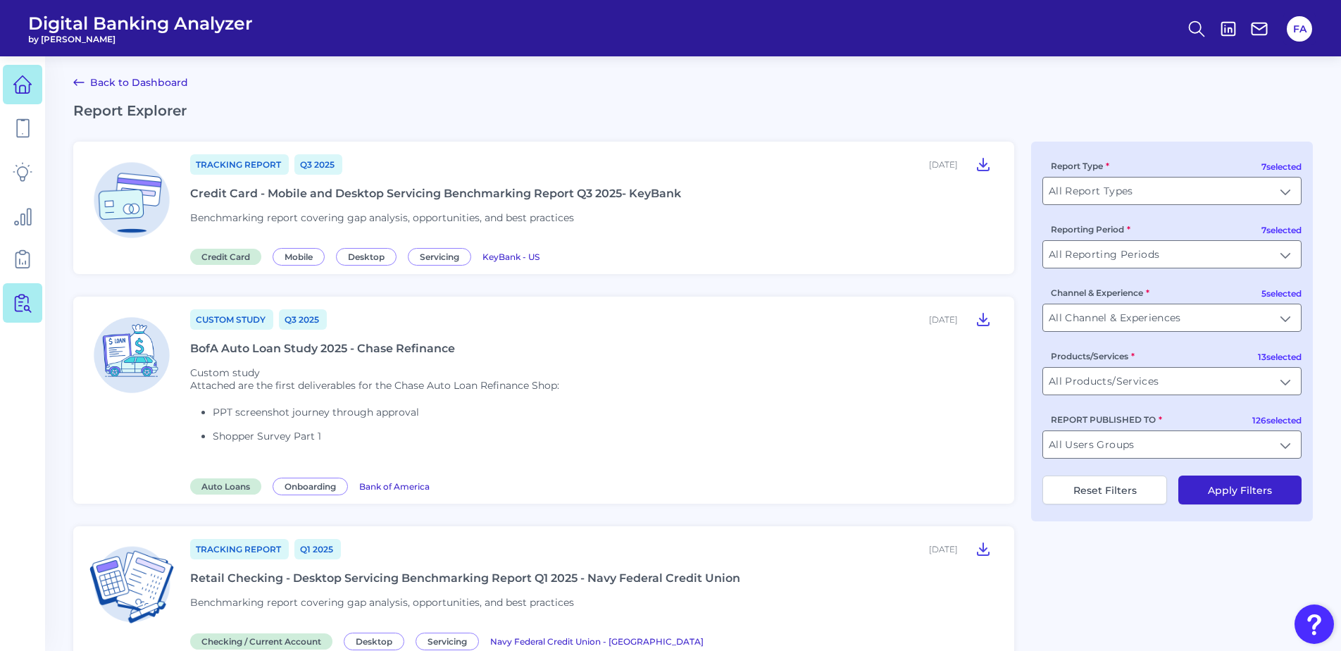
click at [30, 87] on icon at bounding box center [23, 85] width 18 height 18
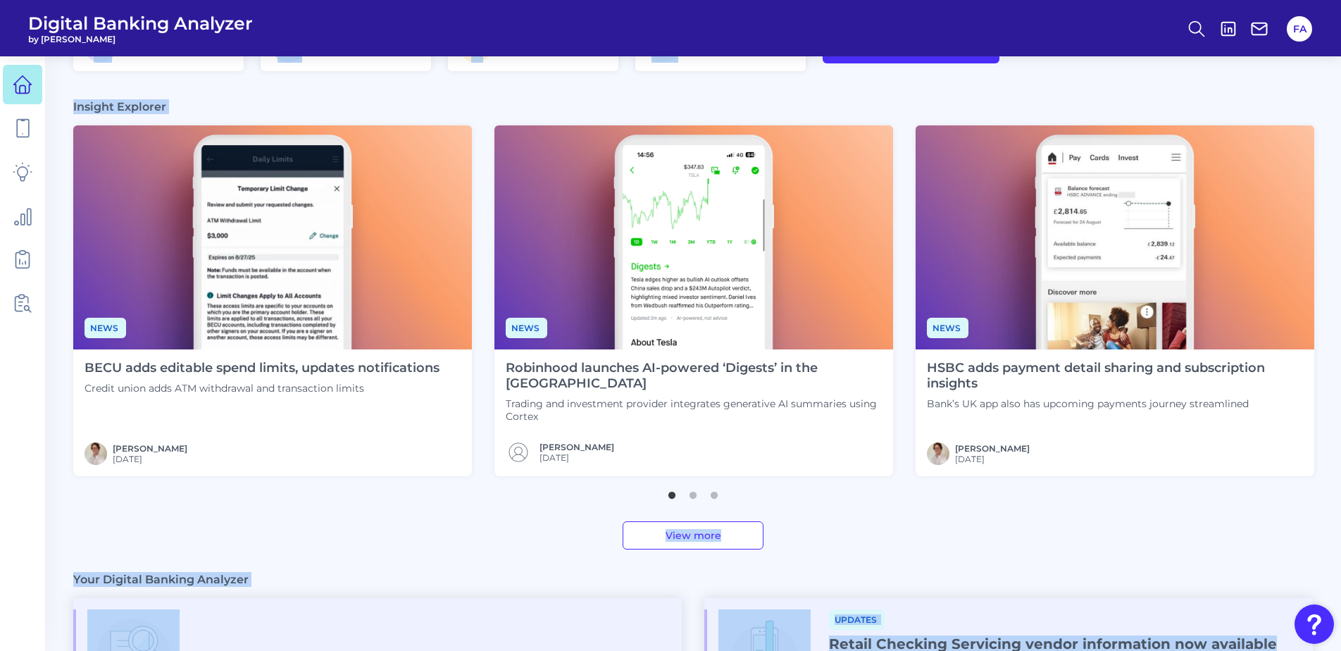
scroll to position [688, 0]
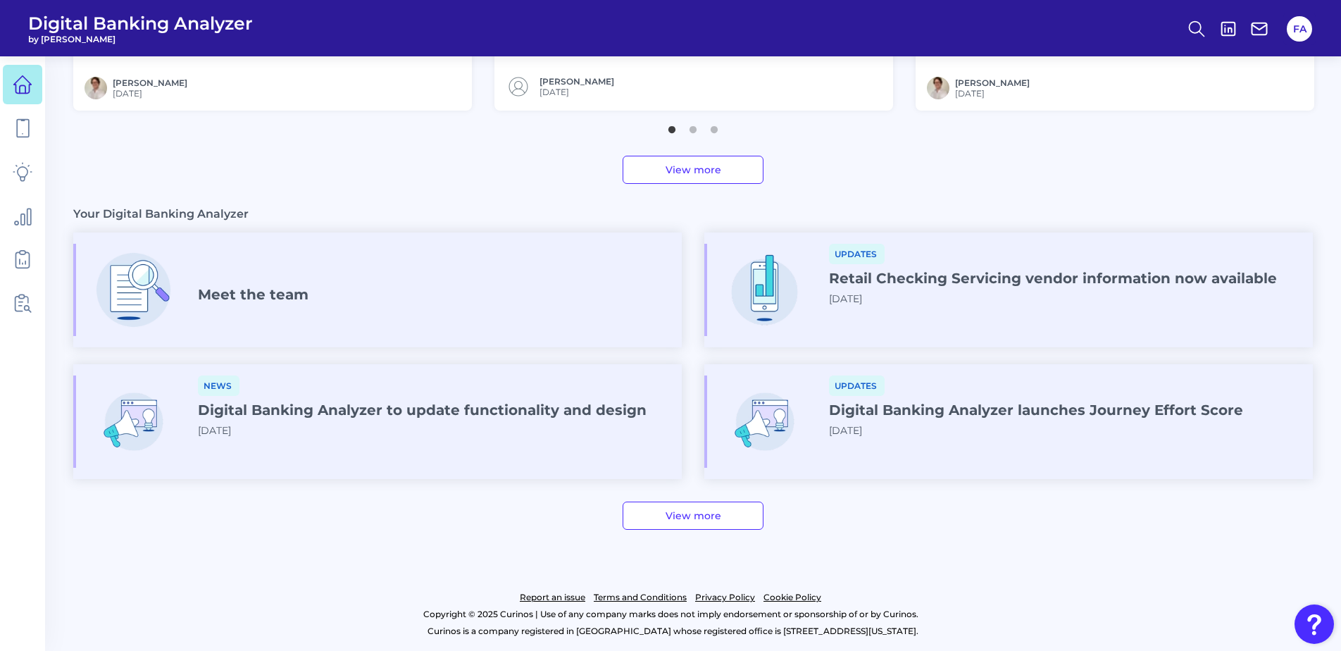
drag, startPoint x: 80, startPoint y: 75, endPoint x: 334, endPoint y: 161, distance: 267.5
click at [341, 175] on div "View more" at bounding box center [692, 170] width 1239 height 28
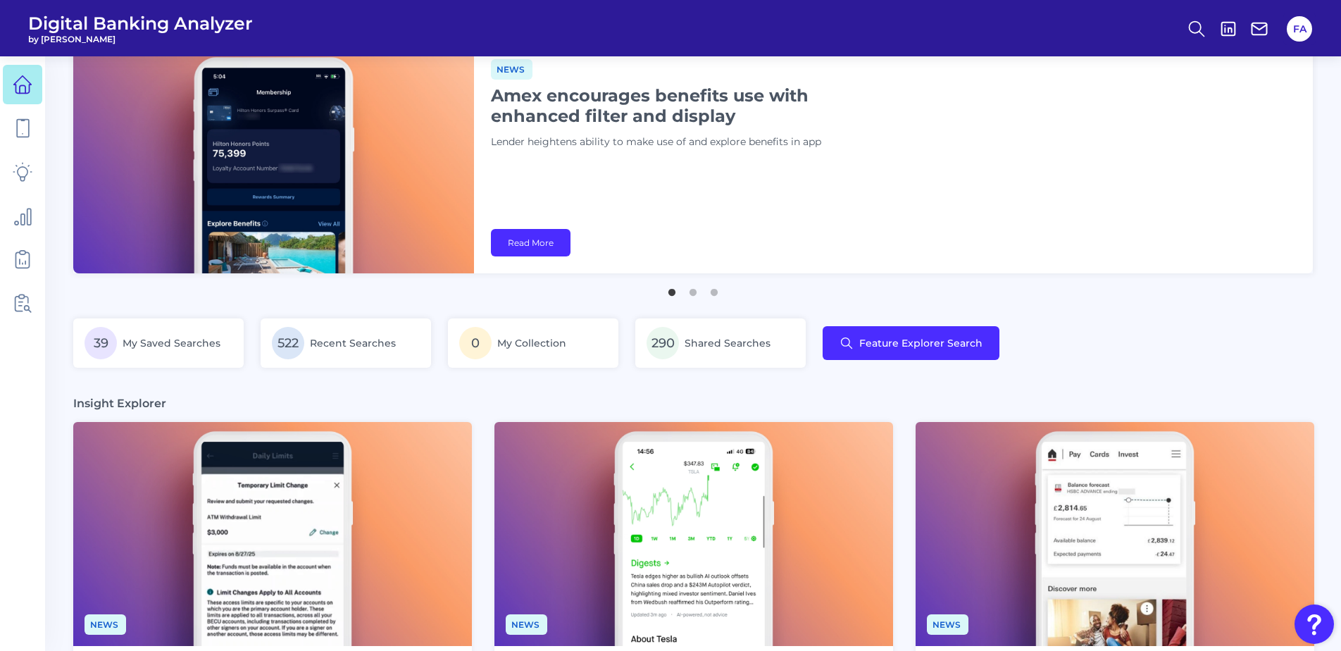
scroll to position [0, 0]
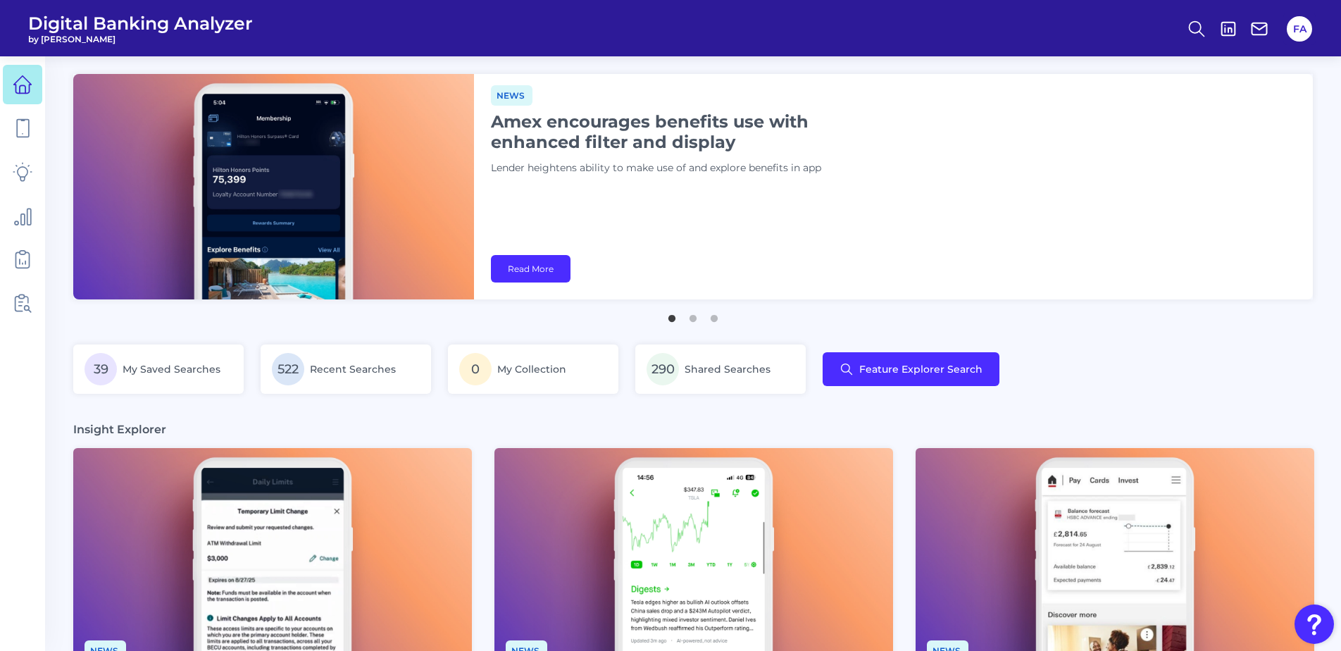
drag, startPoint x: 131, startPoint y: 30, endPoint x: 11, endPoint y: 8, distance: 122.4
click at [11, 8] on header "Digital Banking Analyzer by Curinos FA" at bounding box center [670, 28] width 1341 height 56
click at [40, 13] on span "Digital Banking Analyzer" at bounding box center [140, 23] width 225 height 21
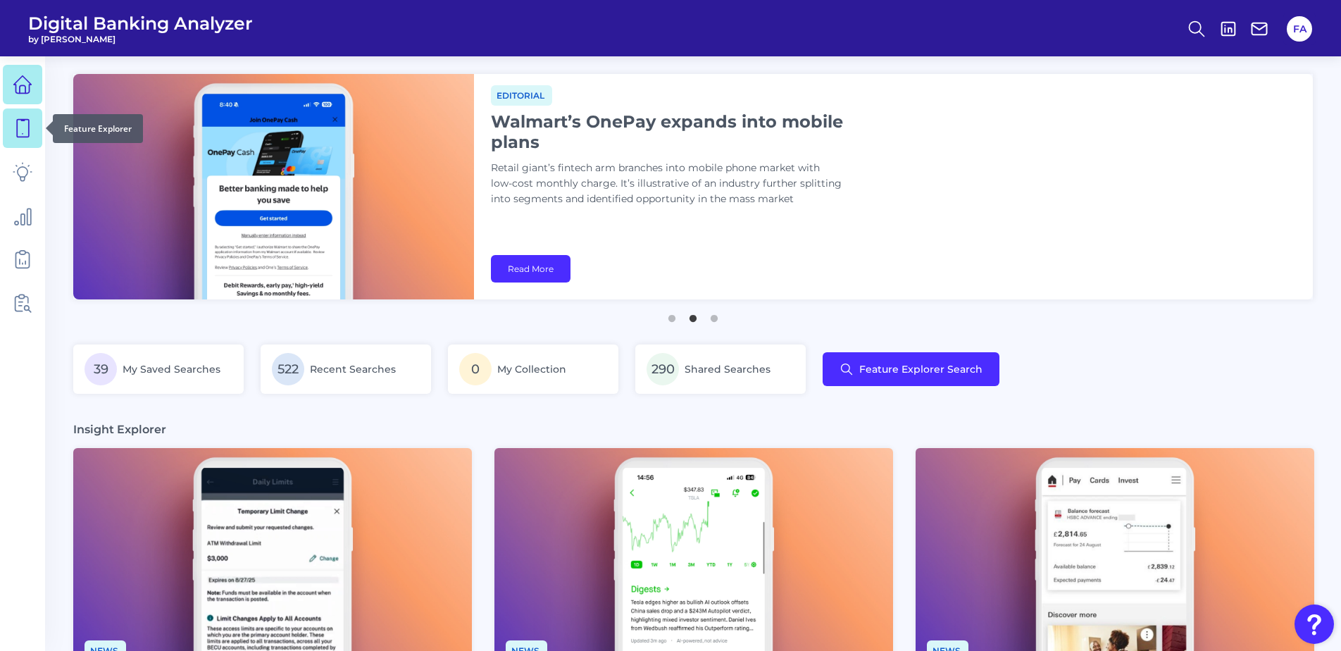
click at [24, 123] on icon at bounding box center [23, 128] width 20 height 20
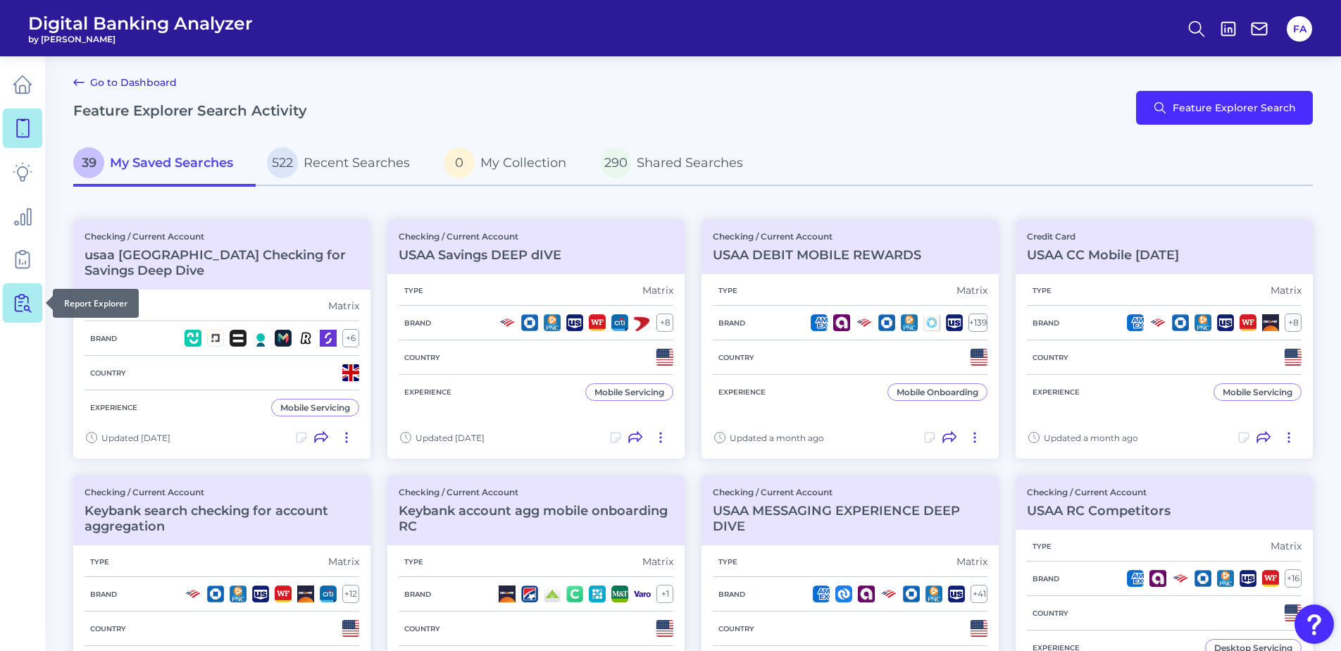
click at [30, 304] on icon at bounding box center [23, 303] width 20 height 20
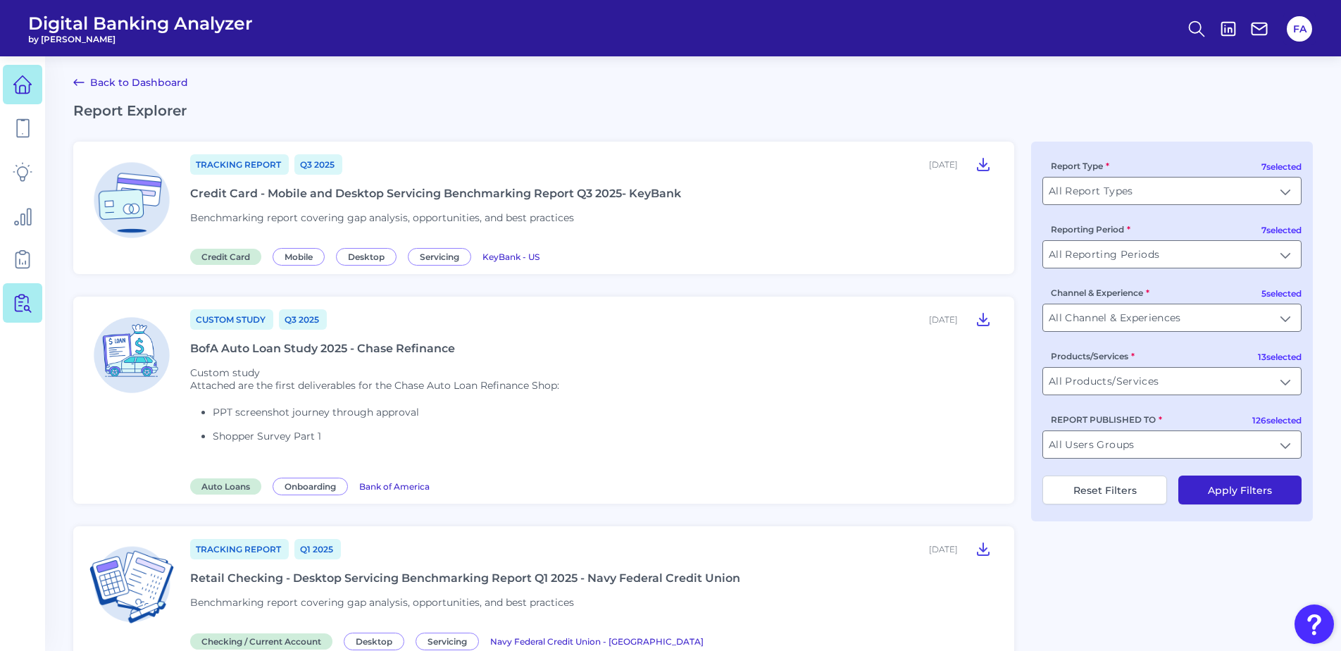
click at [31, 81] on icon at bounding box center [23, 85] width 20 height 20
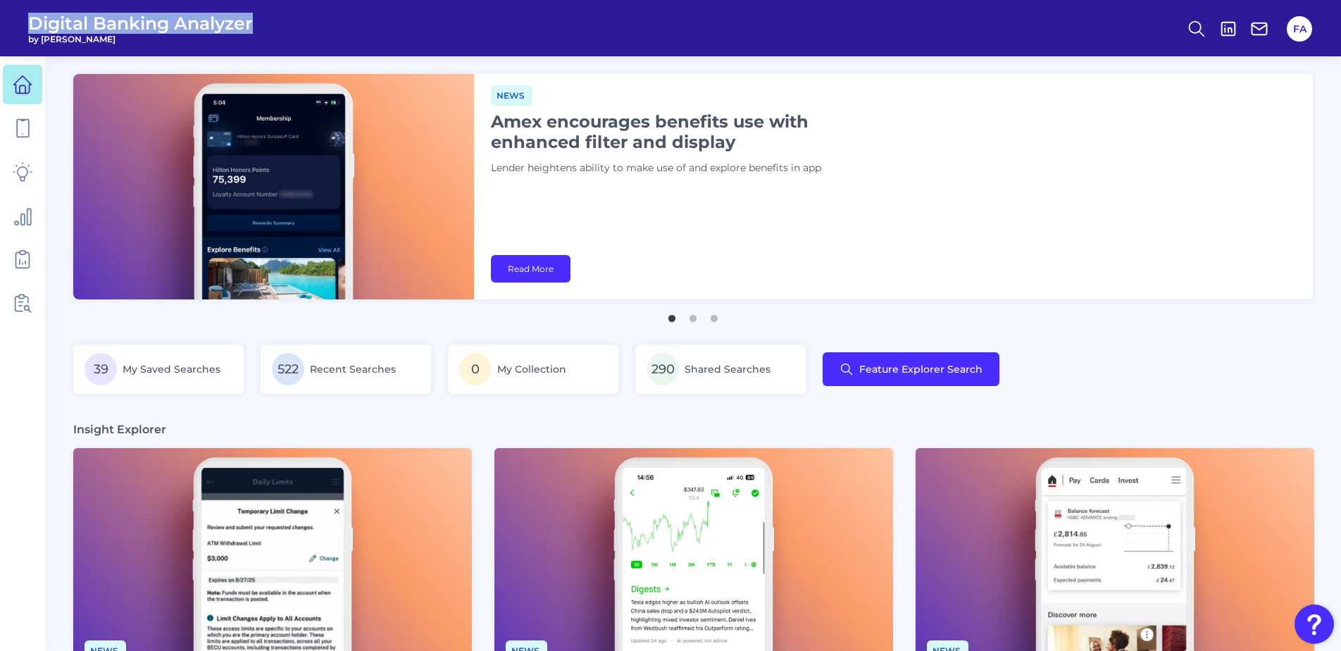
drag, startPoint x: 282, startPoint y: 27, endPoint x: 115, endPoint y: 26, distance: 166.9
click at [47, 25] on header "Digital Banking Analyzer by Curinos FA" at bounding box center [670, 28] width 1341 height 56
click at [115, 26] on span "Digital Banking Analyzer" at bounding box center [140, 23] width 225 height 21
drag, startPoint x: 102, startPoint y: 44, endPoint x: 223, endPoint y: 39, distance: 120.5
click at [223, 39] on span "by [PERSON_NAME]" at bounding box center [140, 39] width 225 height 11
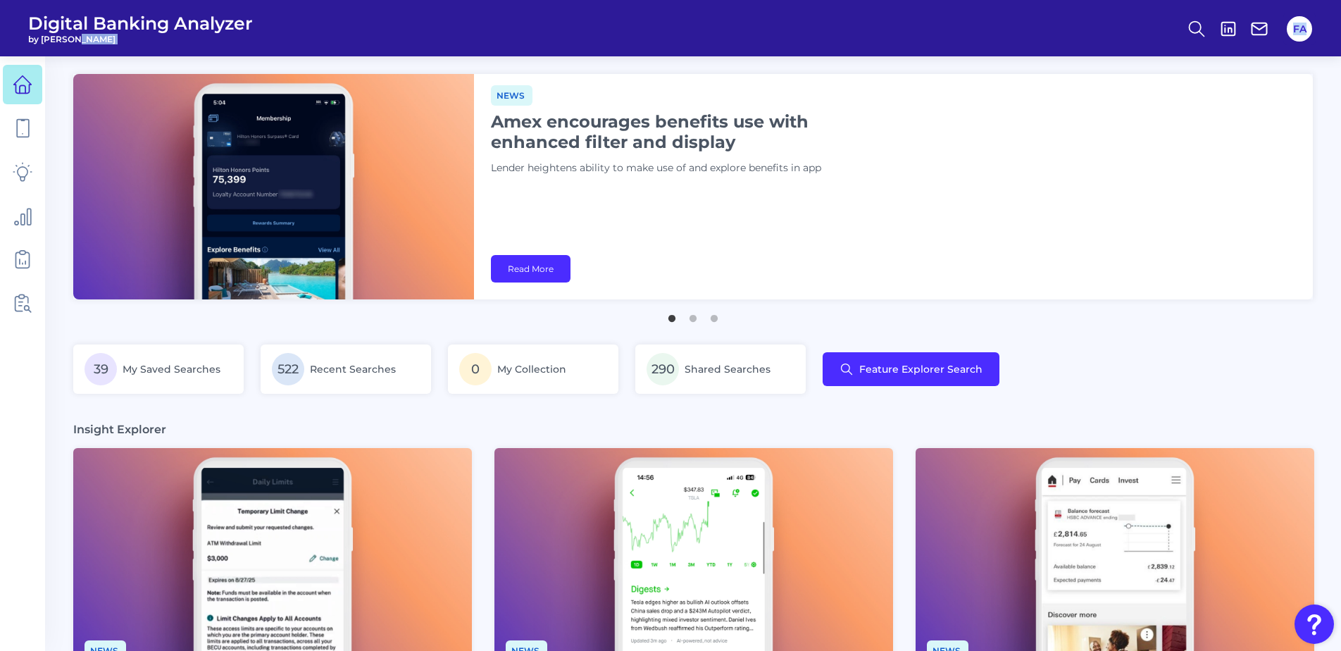
drag, startPoint x: 225, startPoint y: 35, endPoint x: 283, endPoint y: -73, distance: 123.2
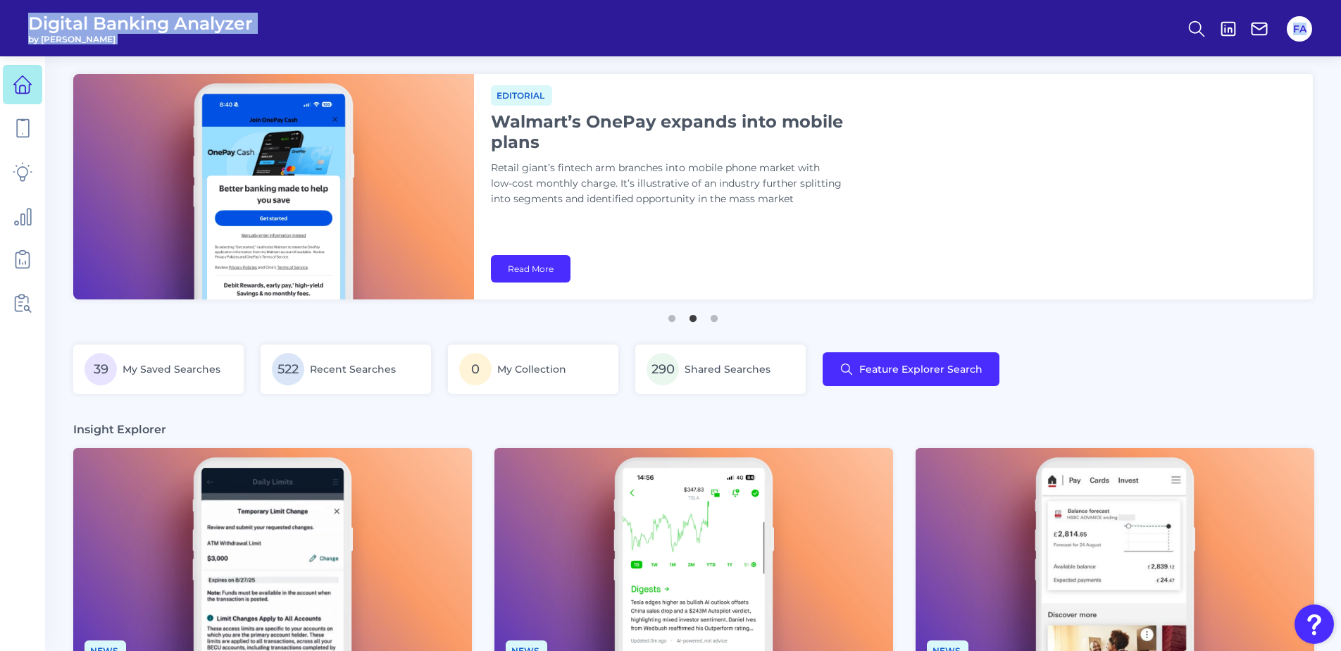
drag, startPoint x: 22, startPoint y: 20, endPoint x: 397, endPoint y: 123, distance: 389.0
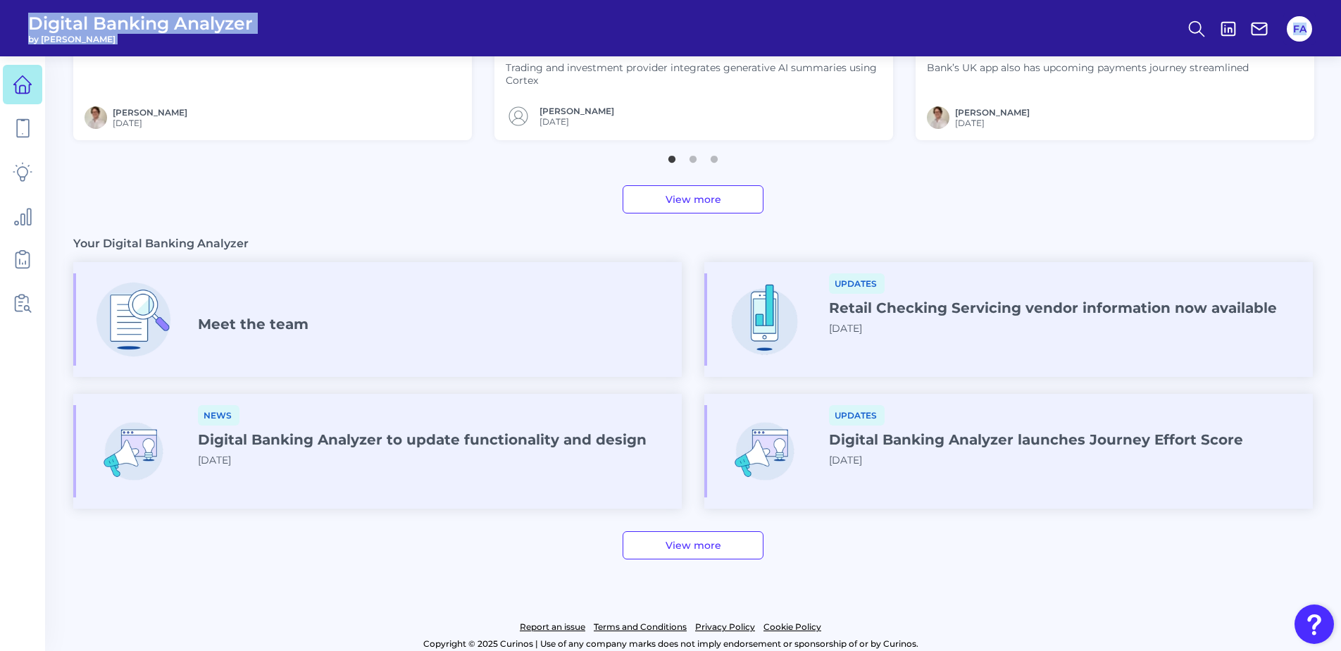
scroll to position [688, 0]
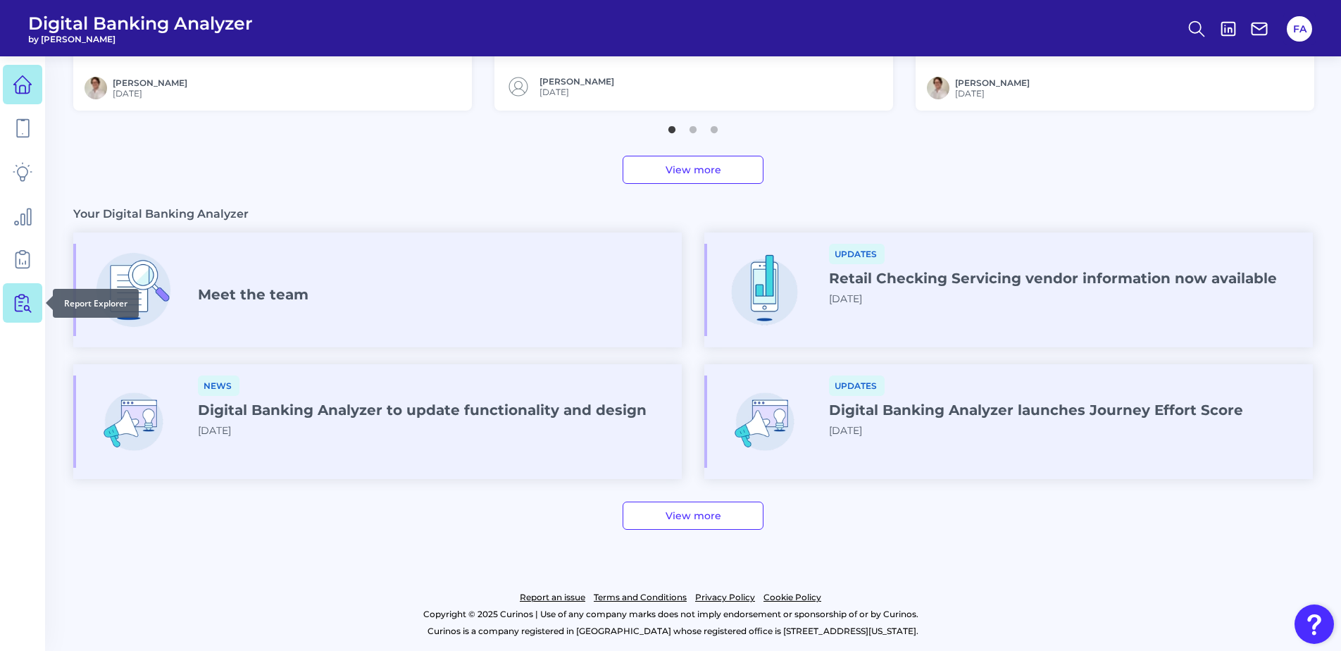
click at [39, 301] on div at bounding box center [46, 303] width 14 height 14
click at [37, 301] on link at bounding box center [22, 302] width 39 height 39
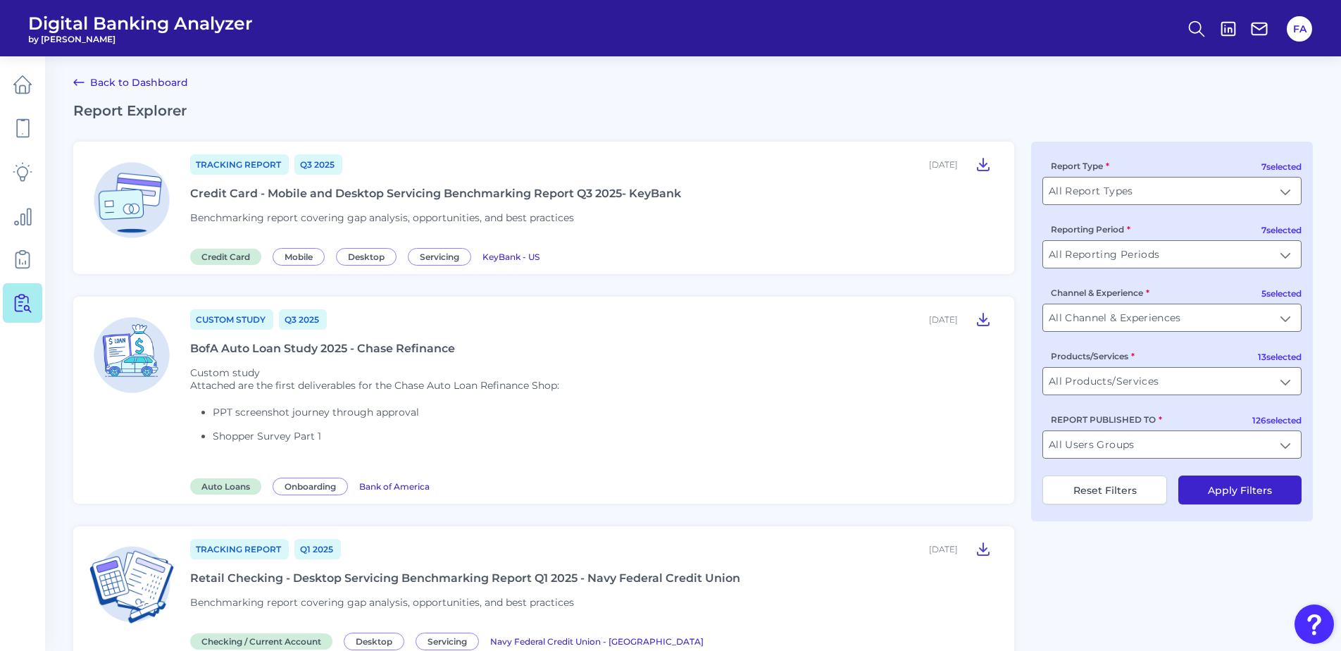
click at [34, 113] on link at bounding box center [22, 127] width 39 height 39
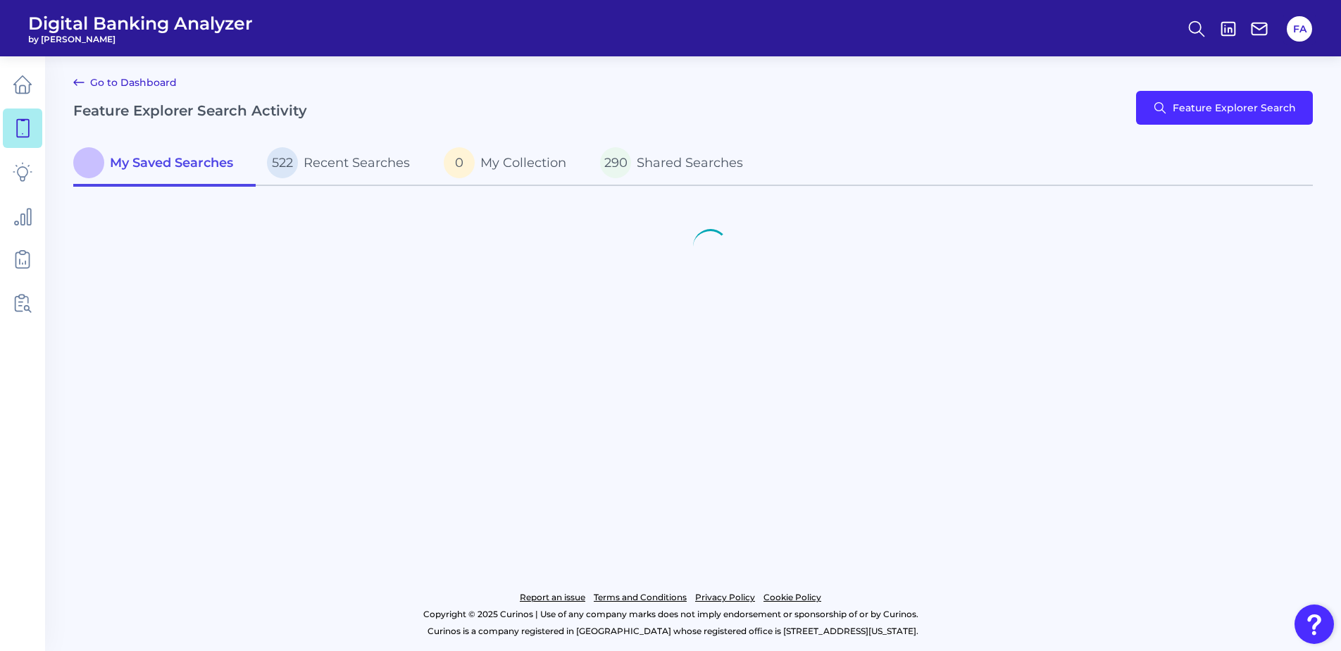
click at [36, 86] on link at bounding box center [22, 84] width 39 height 39
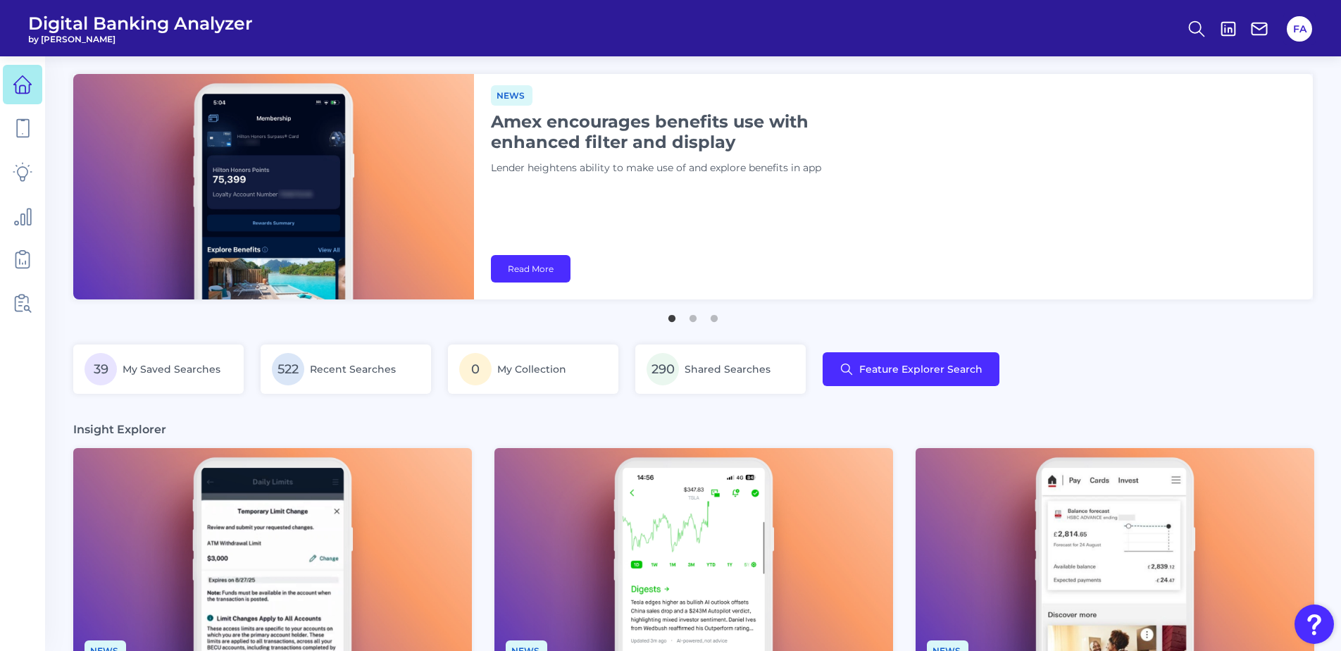
drag, startPoint x: 54, startPoint y: 64, endPoint x: 1442, endPoint y: 307, distance: 1409.9
